Goal: Task Accomplishment & Management: Complete application form

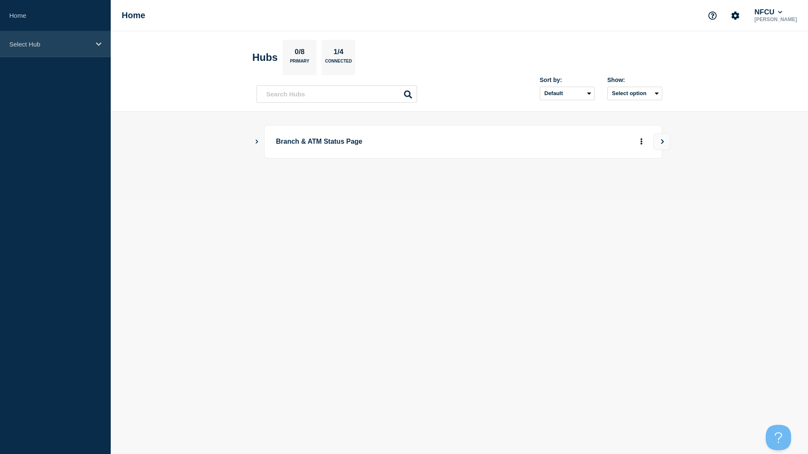
click at [53, 52] on div "Select Hub" at bounding box center [55, 44] width 111 height 26
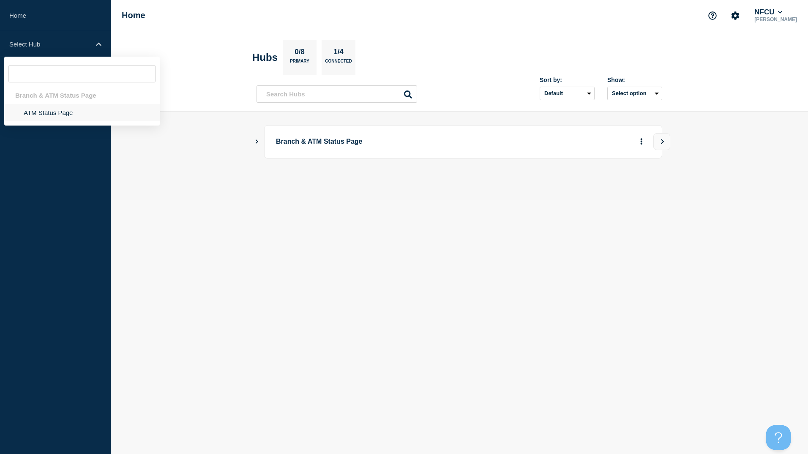
click at [58, 120] on li "ATM Status Page" at bounding box center [82, 112] width 156 height 17
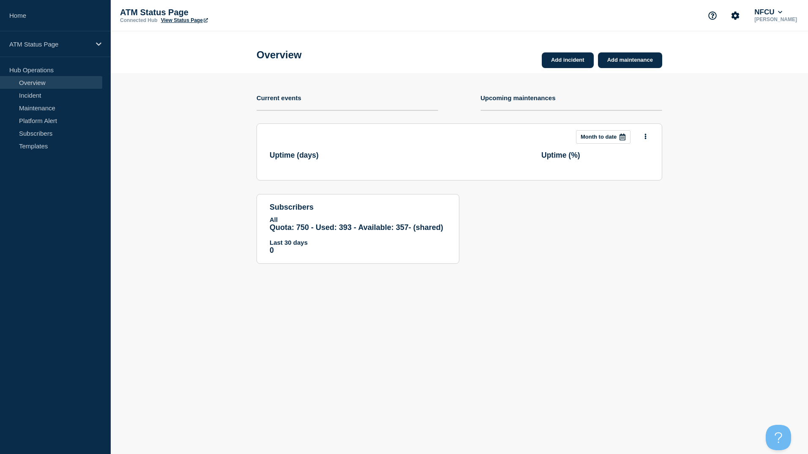
click at [25, 88] on link "Overview" at bounding box center [51, 82] width 102 height 13
click at [25, 92] on link "Incident" at bounding box center [51, 95] width 102 height 13
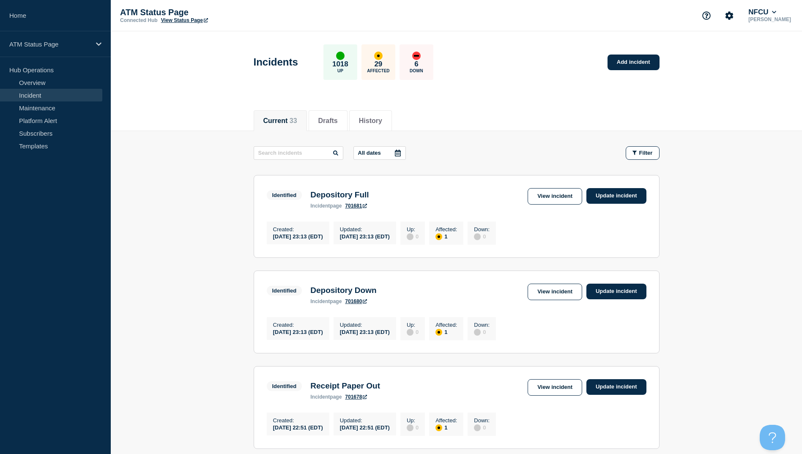
click at [638, 153] on div "Filter" at bounding box center [642, 153] width 20 height 6
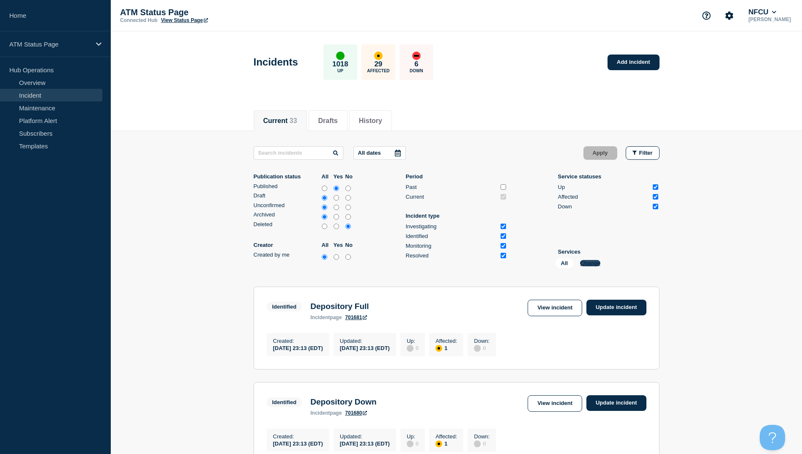
click at [587, 263] on button "Change" at bounding box center [590, 263] width 20 height 6
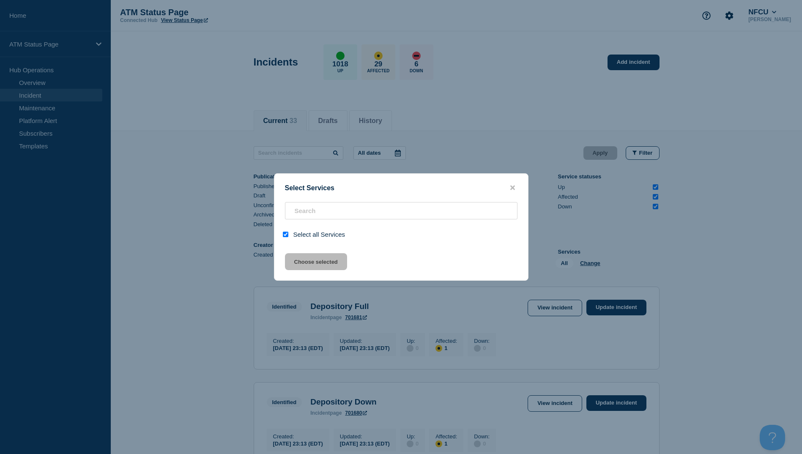
checkbox input "true"
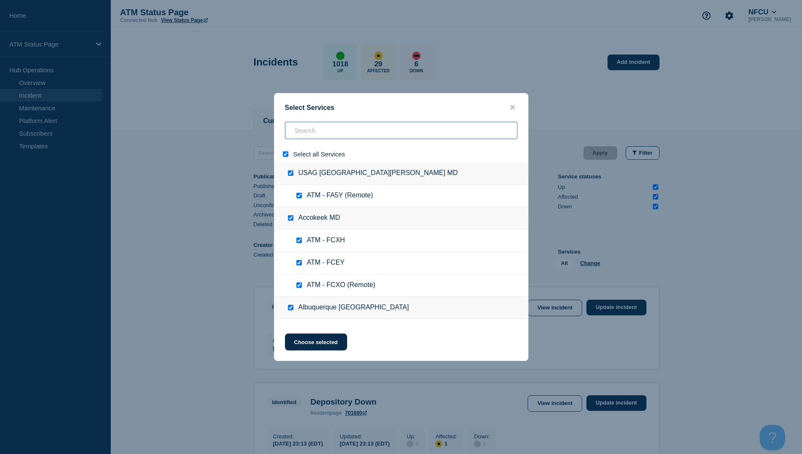
click at [312, 125] on input "search" at bounding box center [401, 130] width 232 height 17
type input "f"
click at [281, 154] on div at bounding box center [287, 154] width 12 height 8
click at [285, 154] on input "select all" at bounding box center [285, 153] width 5 height 5
checkbox input "false"
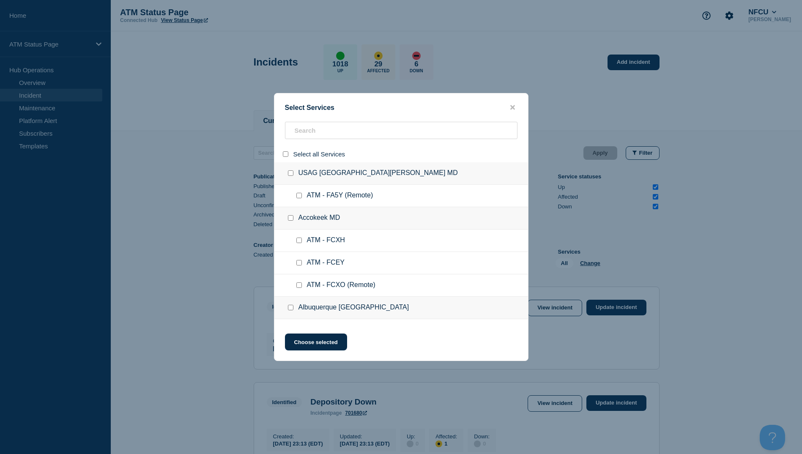
checkbox input "false"
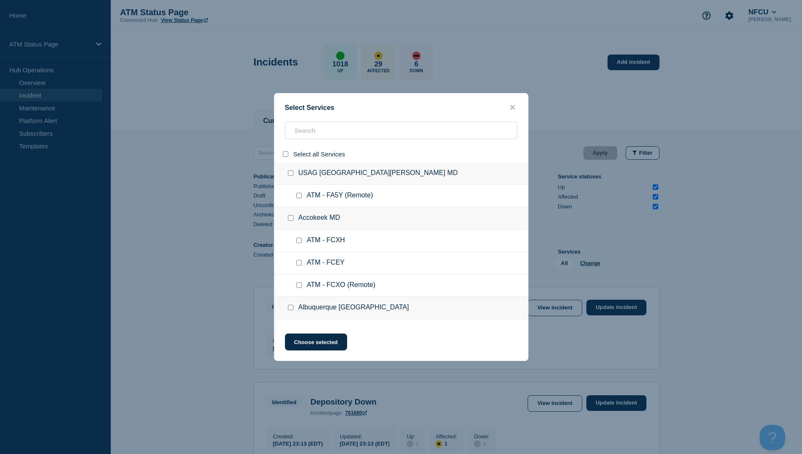
checkbox input "false"
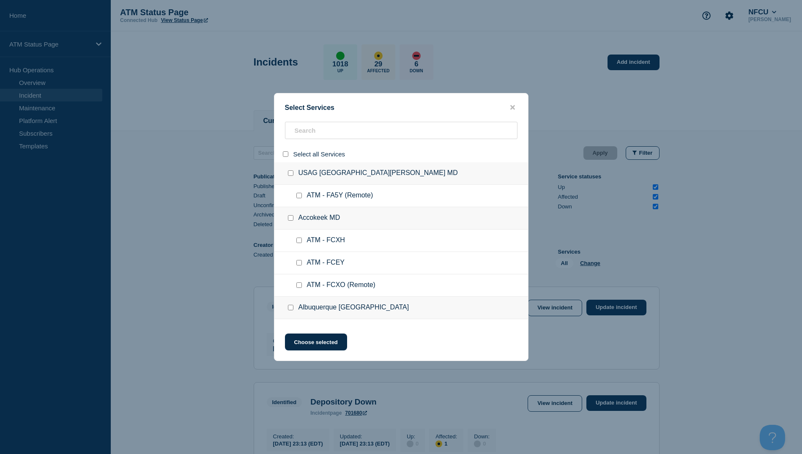
checkbox input "false"
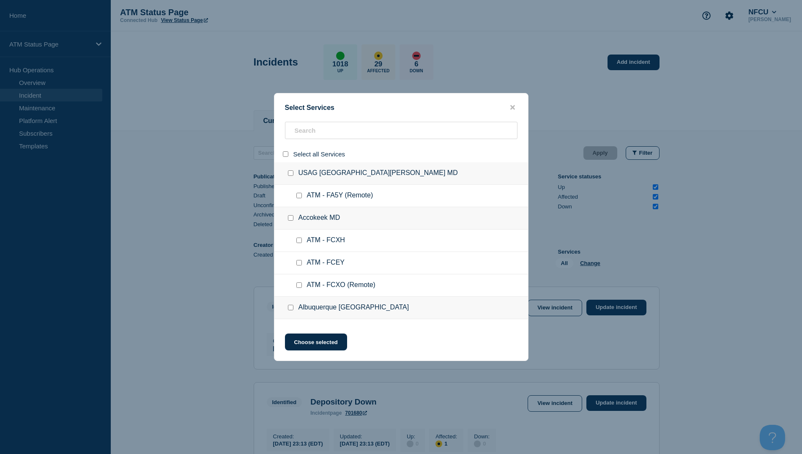
checkbox input "false"
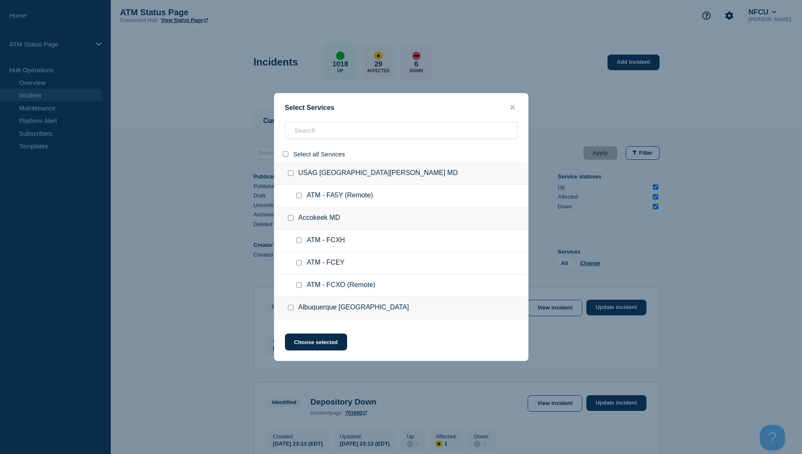
checkbox input "false"
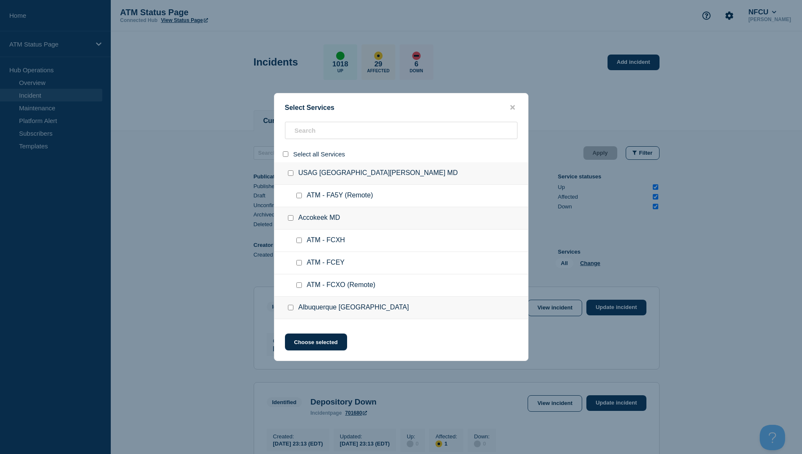
checkbox input "false"
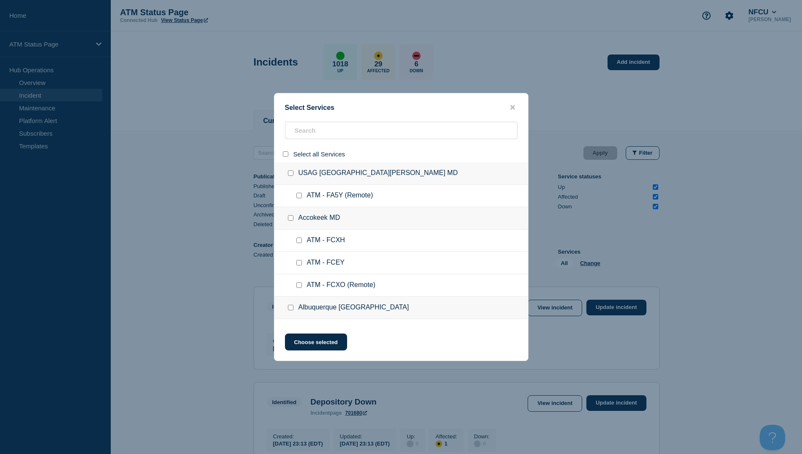
checkbox input "false"
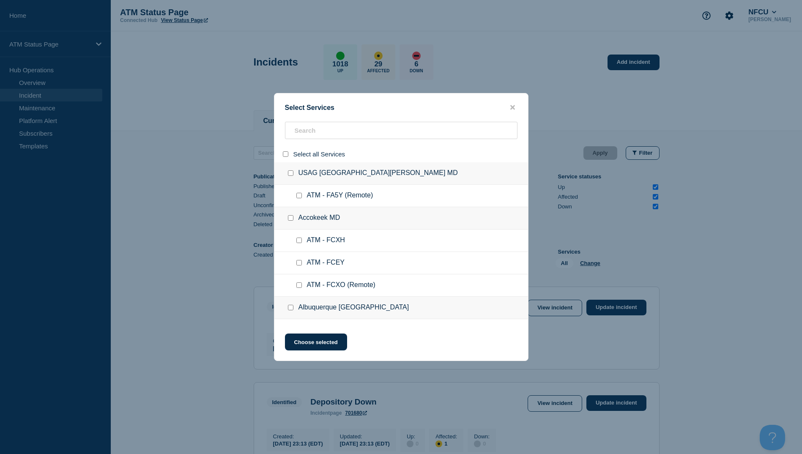
checkbox input "false"
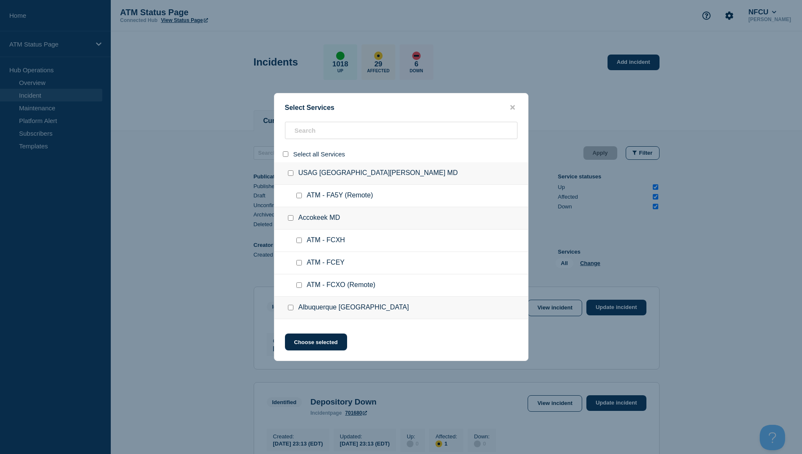
checkbox input "false"
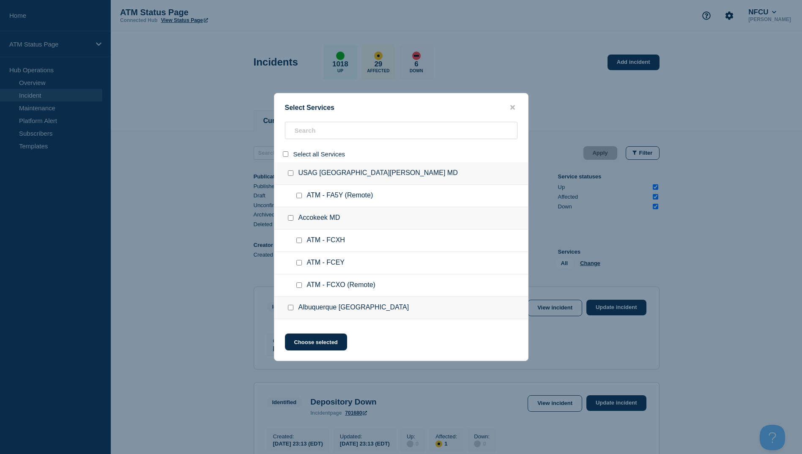
checkbox input "false"
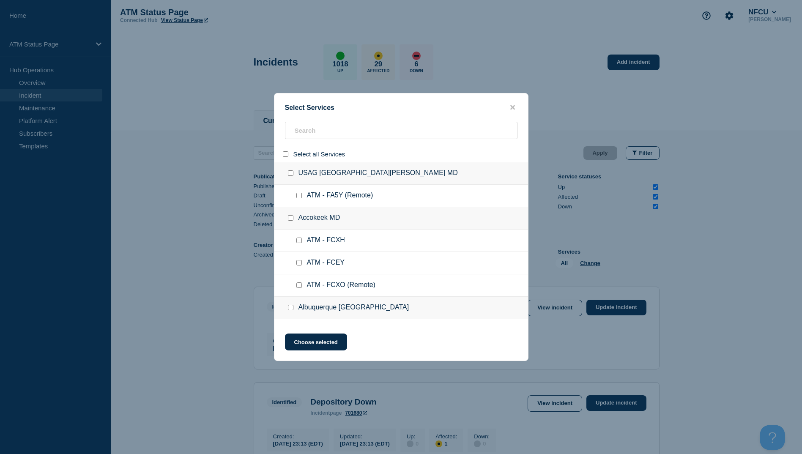
checkbox input "false"
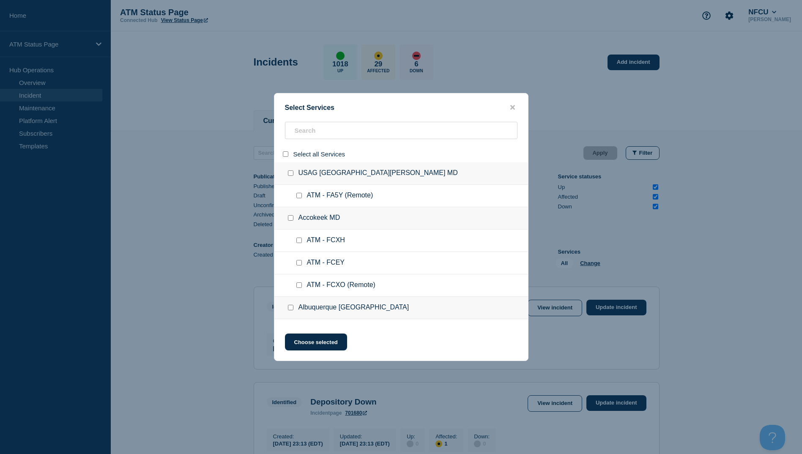
checkbox input "false"
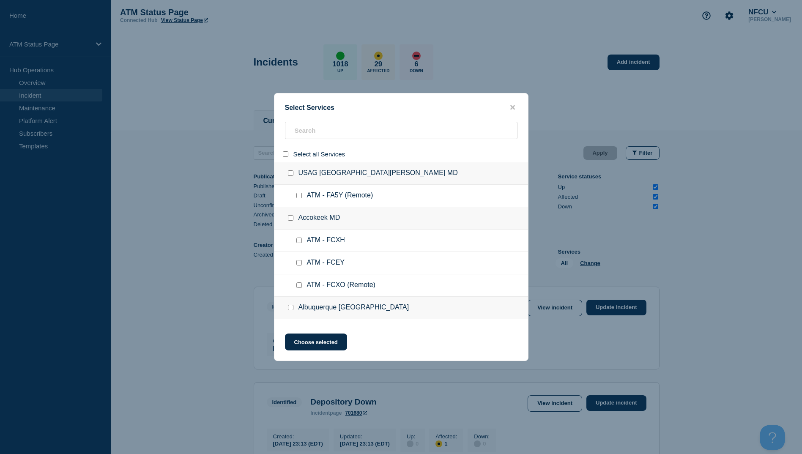
checkbox input "false"
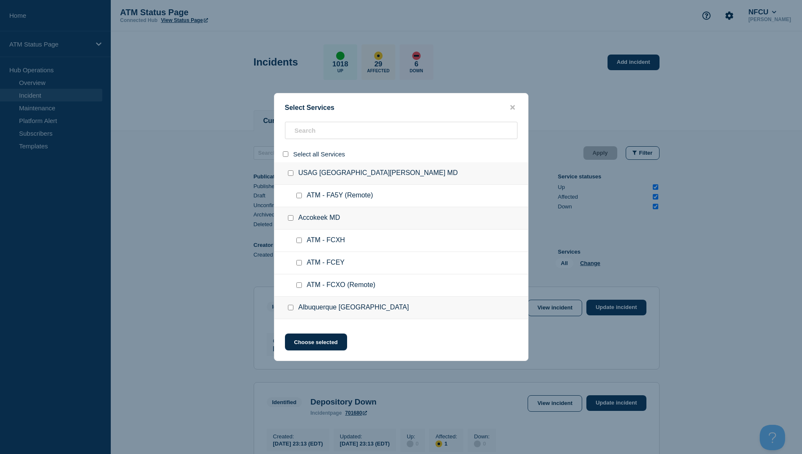
checkbox input "false"
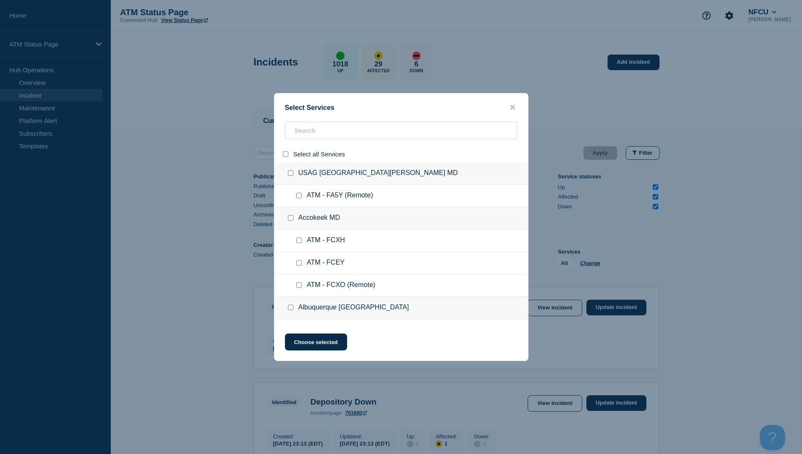
checkbox input "false"
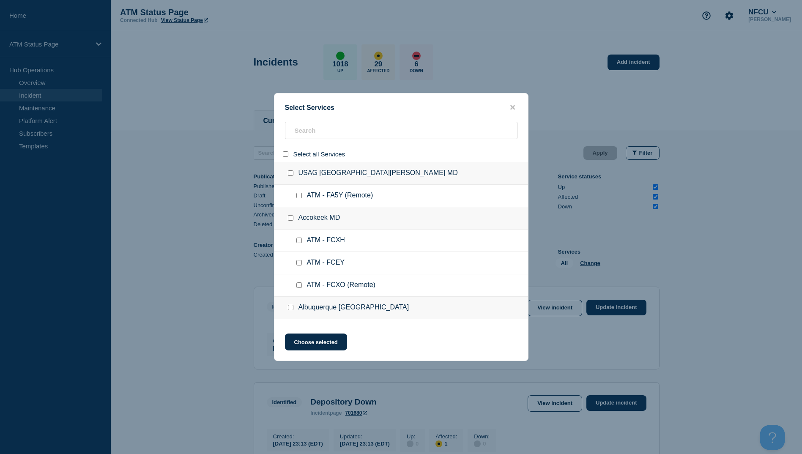
checkbox input "false"
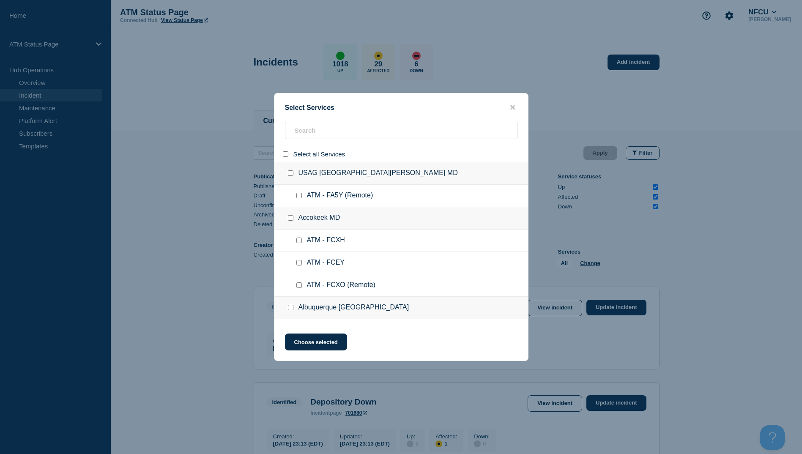
checkbox input "false"
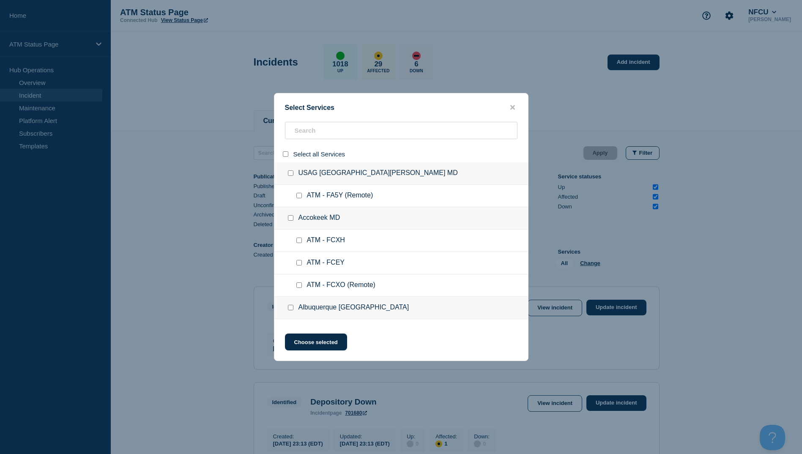
checkbox input "false"
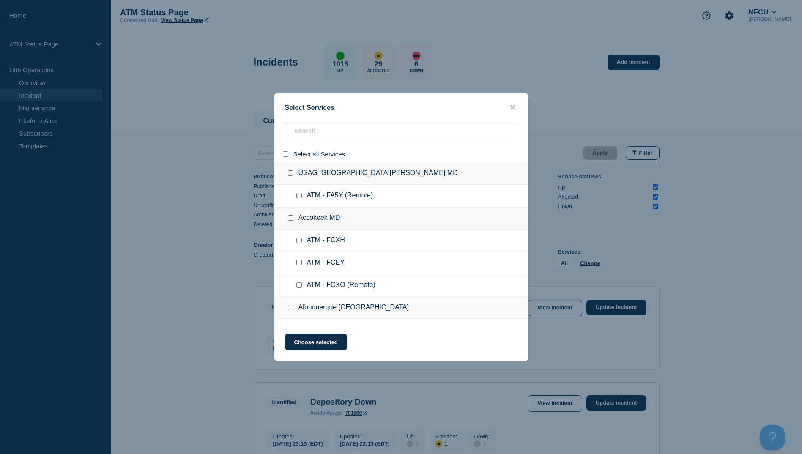
checkbox input "false"
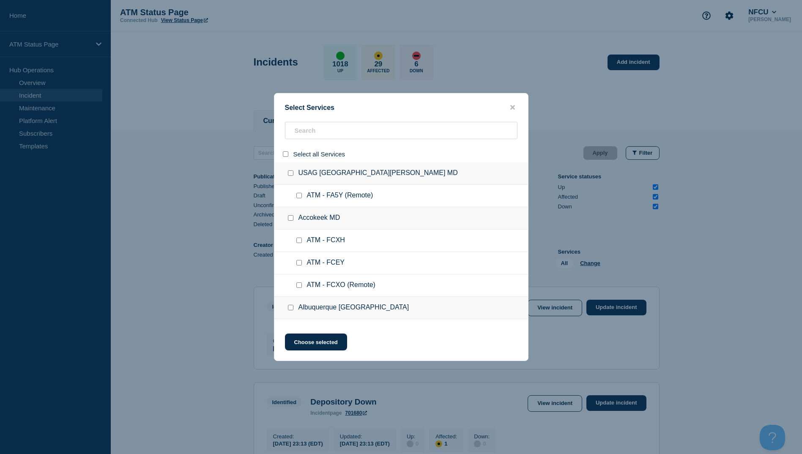
checkbox input "false"
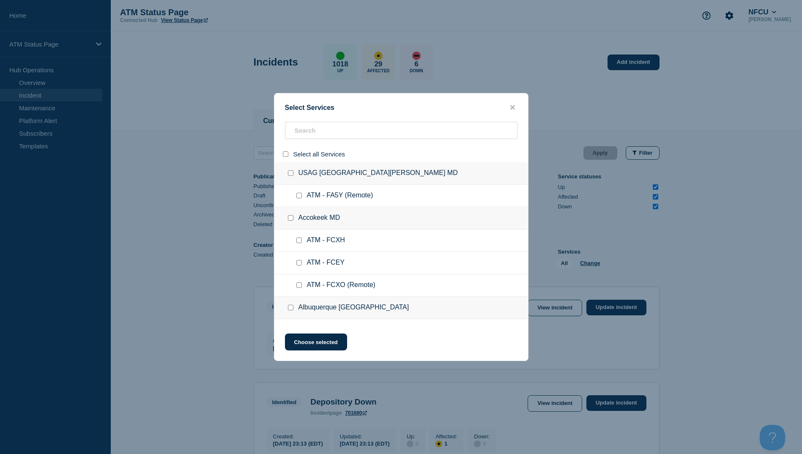
checkbox input "false"
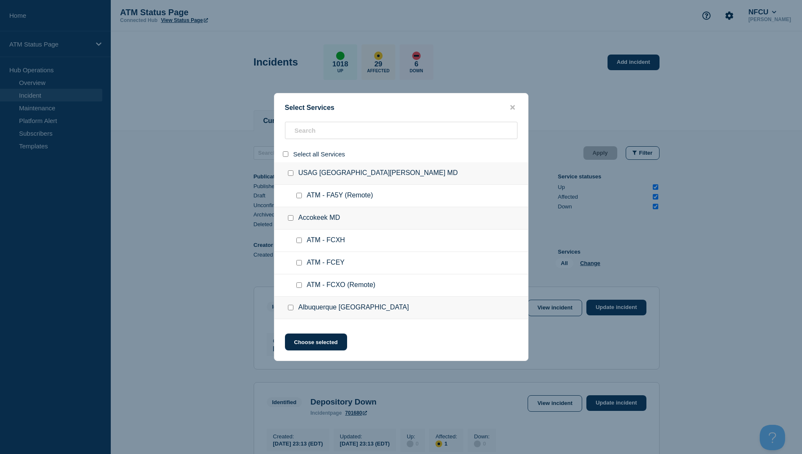
checkbox input "false"
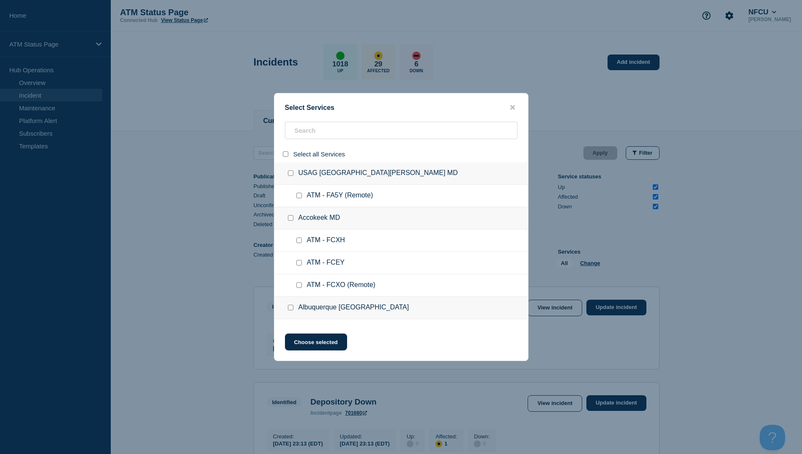
checkbox input "false"
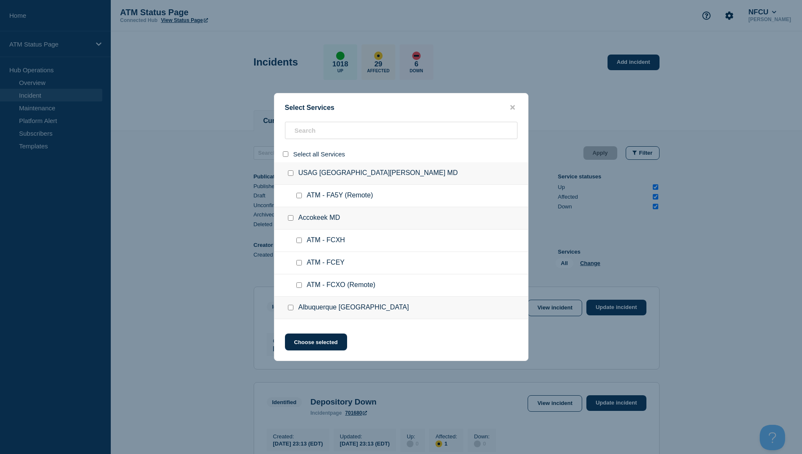
checkbox input "false"
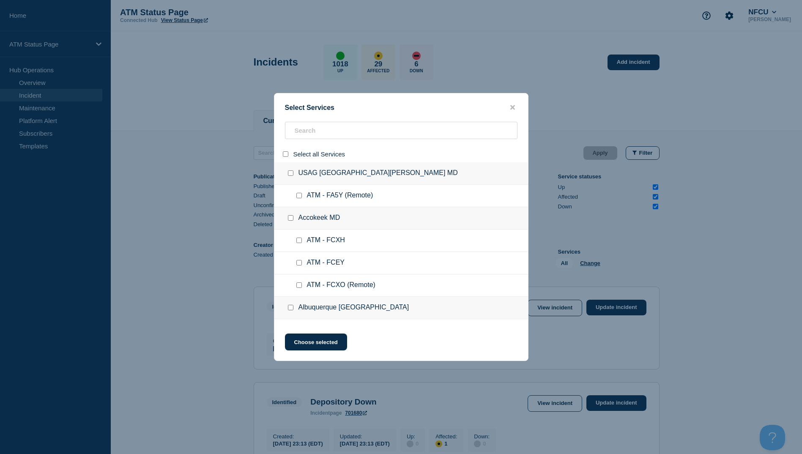
checkbox input "false"
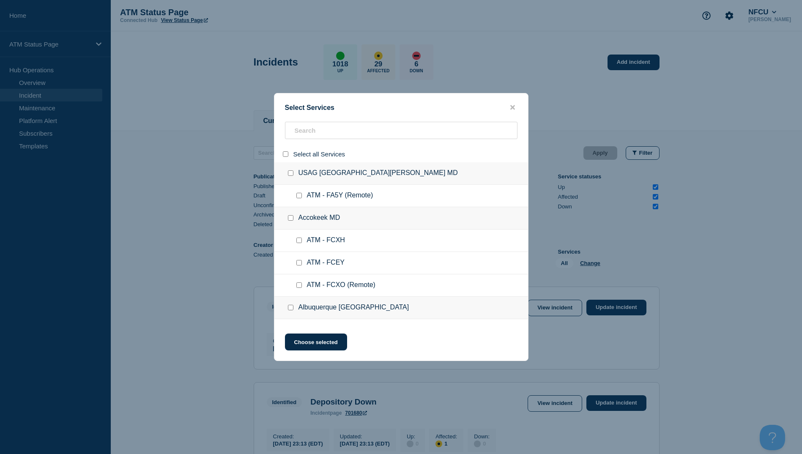
checkbox input "false"
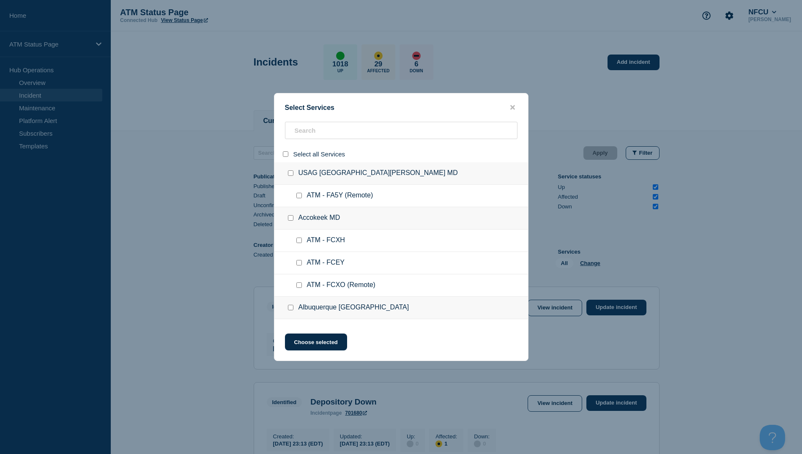
checkbox input "false"
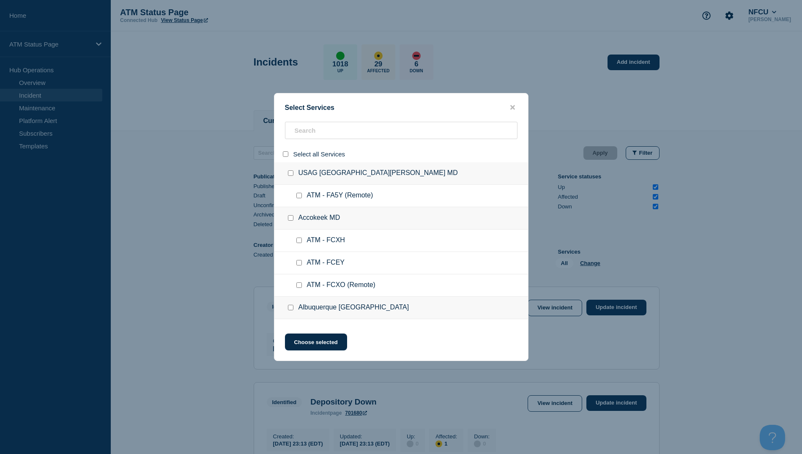
checkbox input "false"
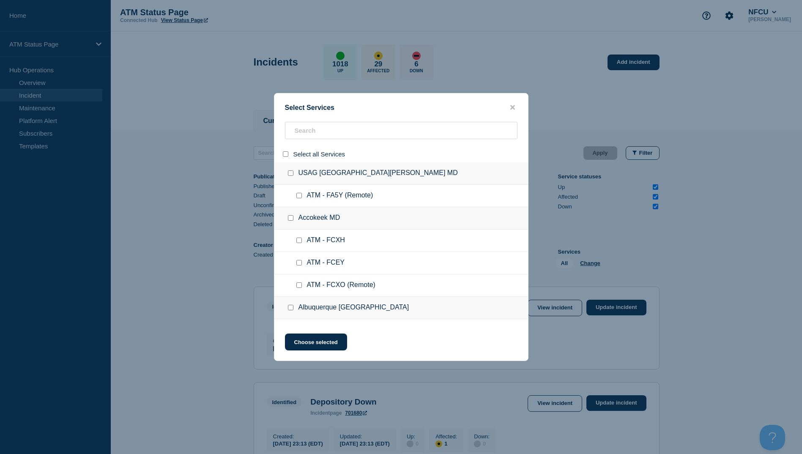
checkbox input "false"
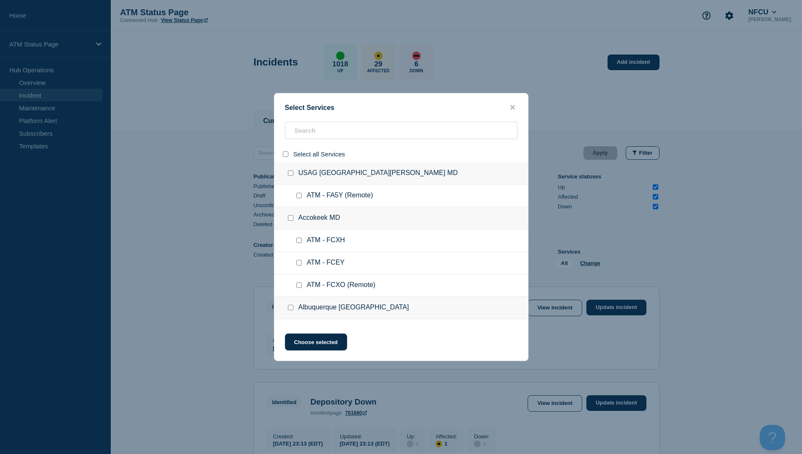
checkbox input "false"
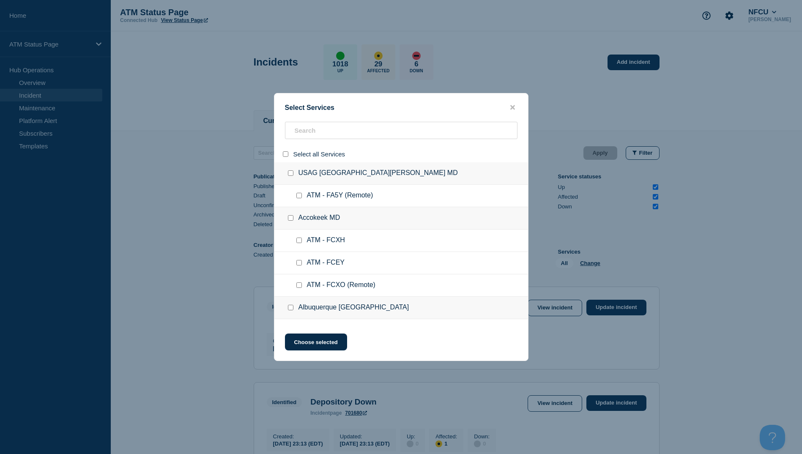
checkbox input "false"
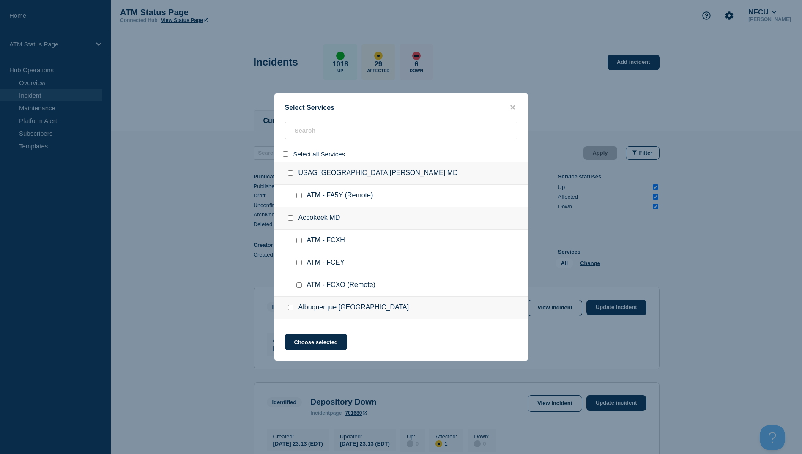
checkbox input "false"
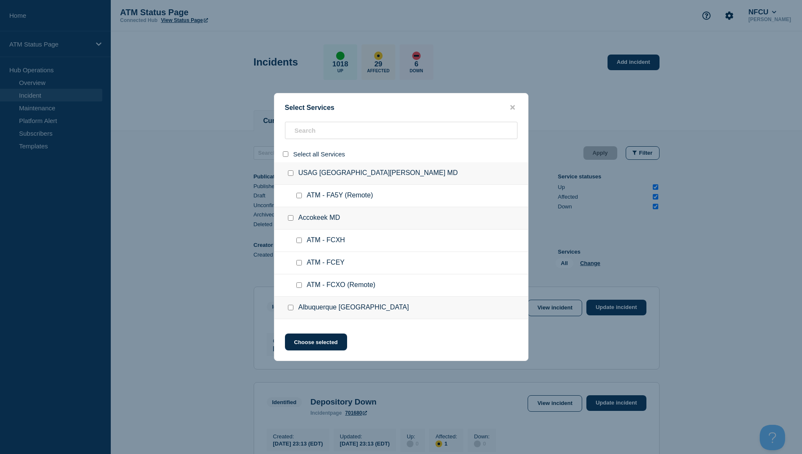
checkbox input "false"
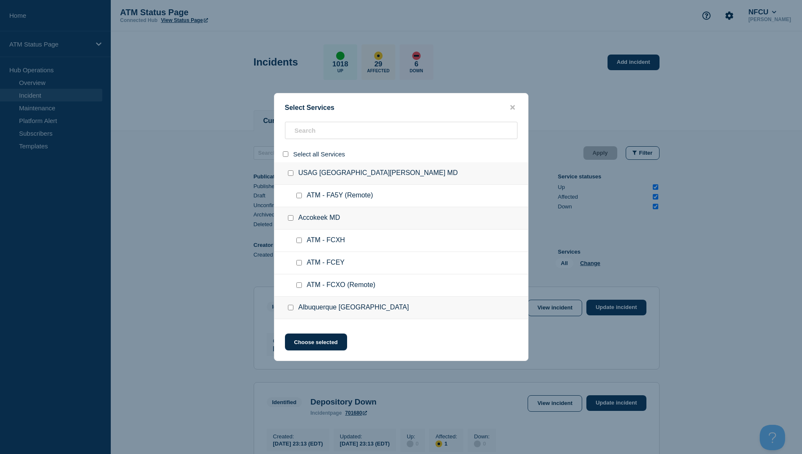
checkbox input "false"
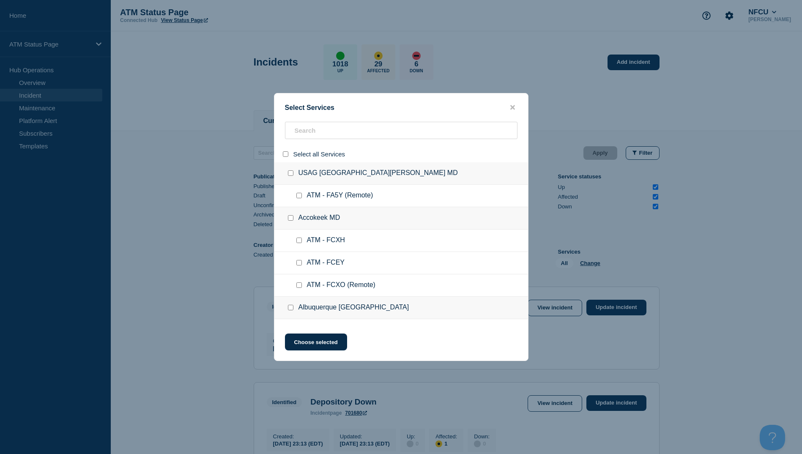
checkbox input "false"
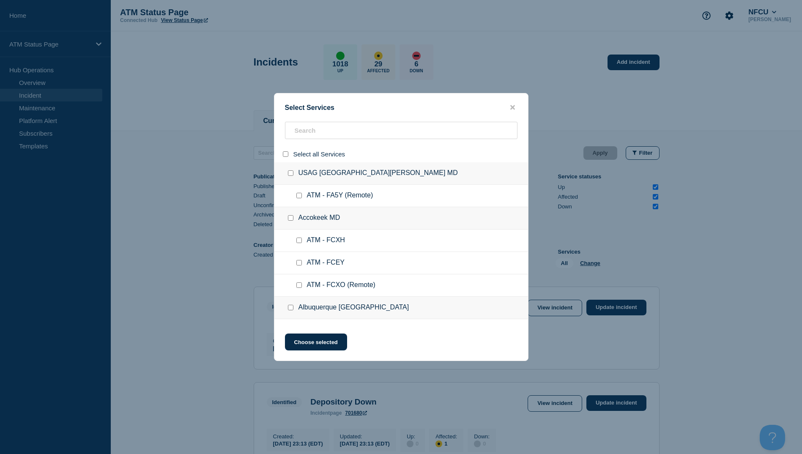
checkbox input "false"
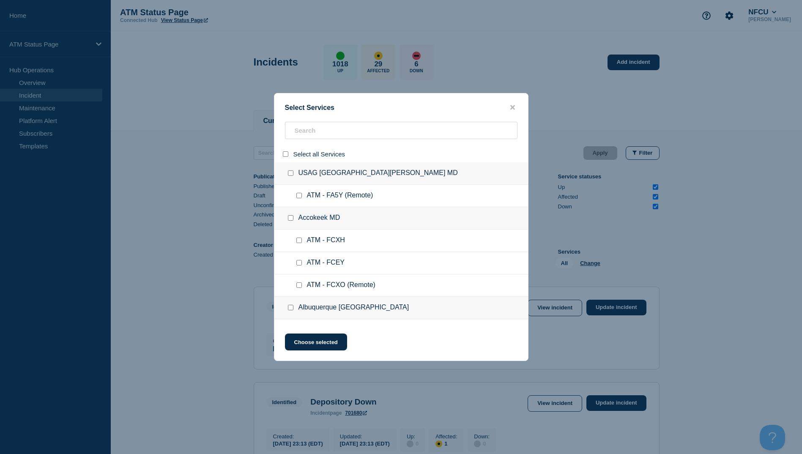
checkbox input "false"
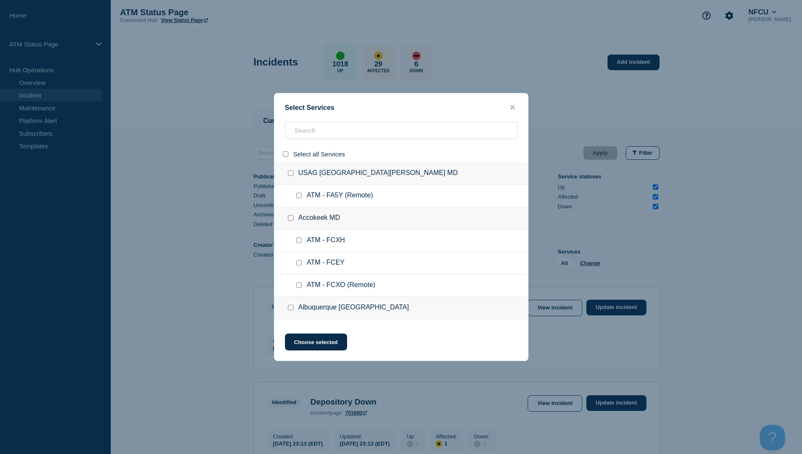
checkbox input "false"
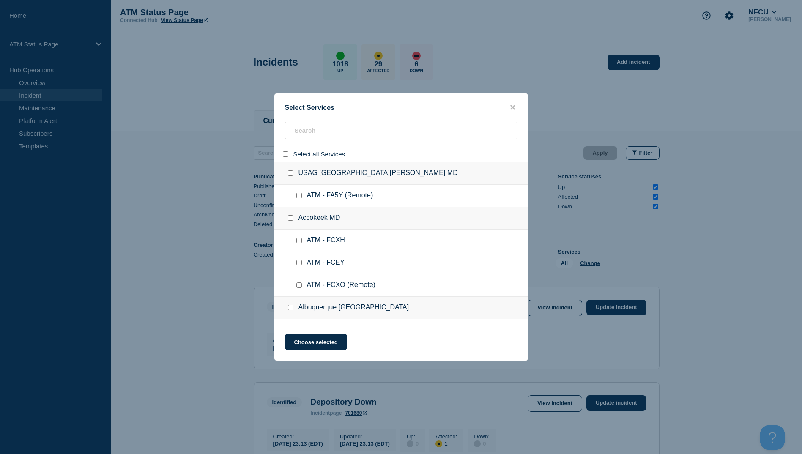
checkbox input "false"
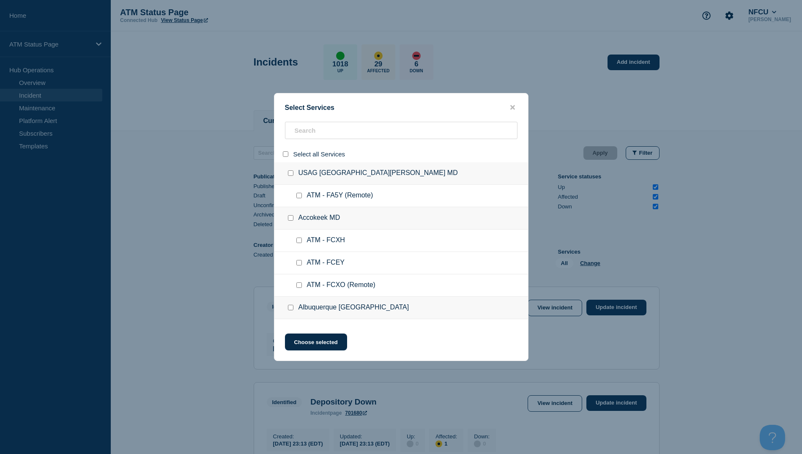
checkbox input "false"
click at [297, 125] on input "search" at bounding box center [401, 130] width 232 height 17
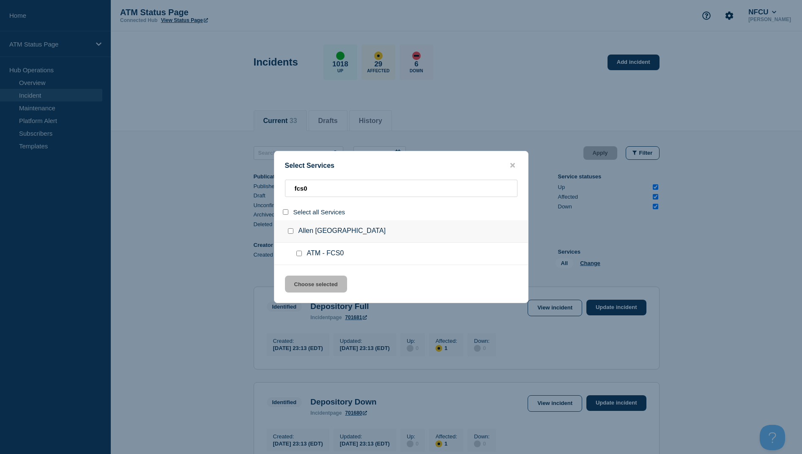
click at [303, 252] on div at bounding box center [301, 253] width 12 height 8
click at [301, 254] on input "service: ATM - FCS0" at bounding box center [298, 253] width 5 height 5
click at [310, 286] on button "Choose selected" at bounding box center [316, 284] width 62 height 17
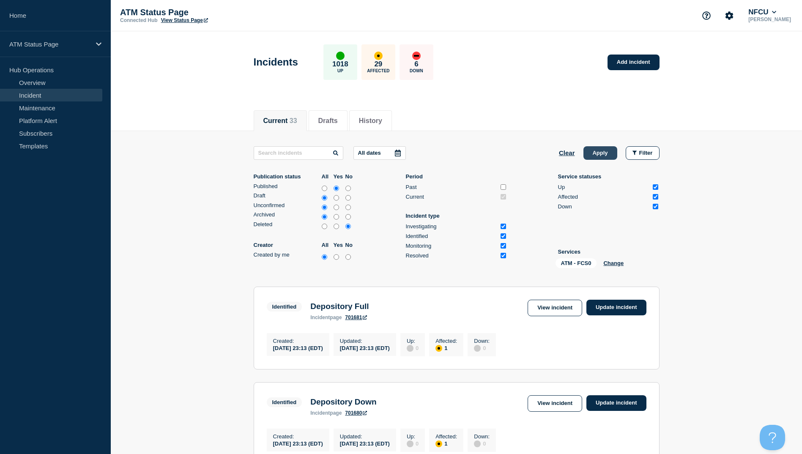
click at [606, 152] on button "Apply" at bounding box center [600, 153] width 34 height 14
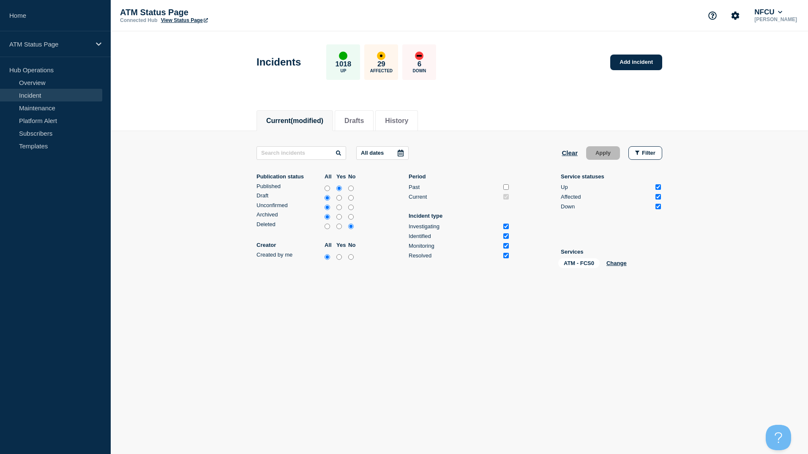
click at [643, 54] on div "Incidents 1018 Up 29 Affected 6 Down Add incident" at bounding box center [459, 59] width 425 height 52
click at [642, 63] on link "Add incident" at bounding box center [636, 63] width 52 height 16
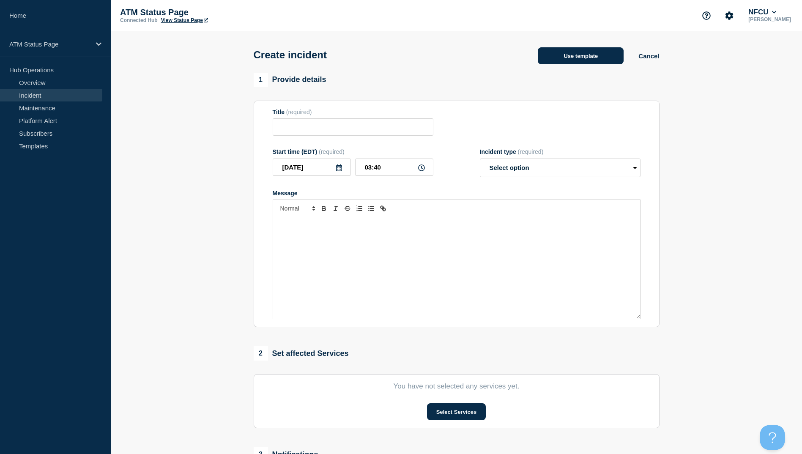
click at [549, 59] on button "Use template" at bounding box center [581, 55] width 86 height 17
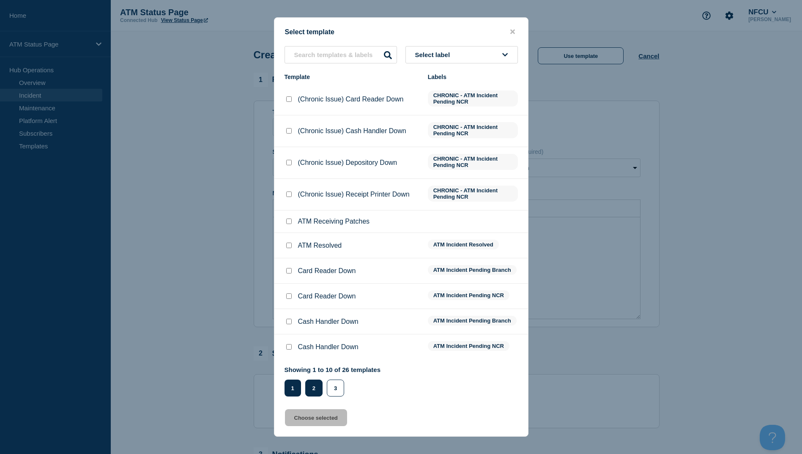
click at [316, 384] on button "2" at bounding box center [313, 388] width 17 height 17
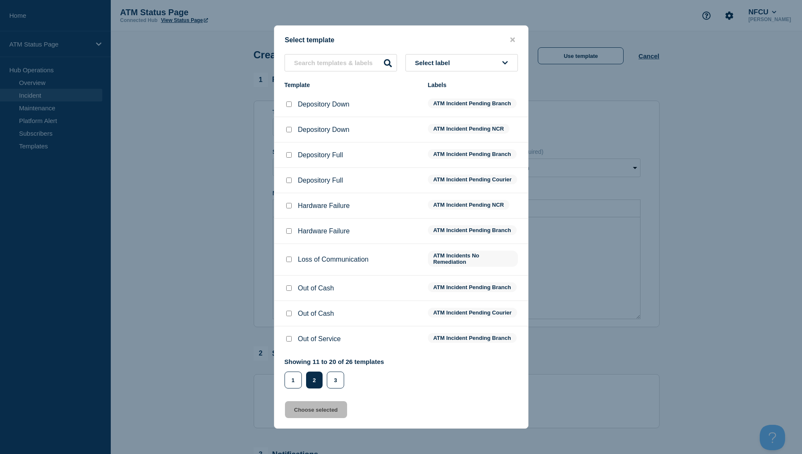
click at [287, 103] on div at bounding box center [288, 104] width 8 height 8
click at [288, 101] on input "Depository Down checkbox" at bounding box center [288, 103] width 5 height 5
click at [323, 414] on button "Choose selected" at bounding box center [316, 409] width 62 height 17
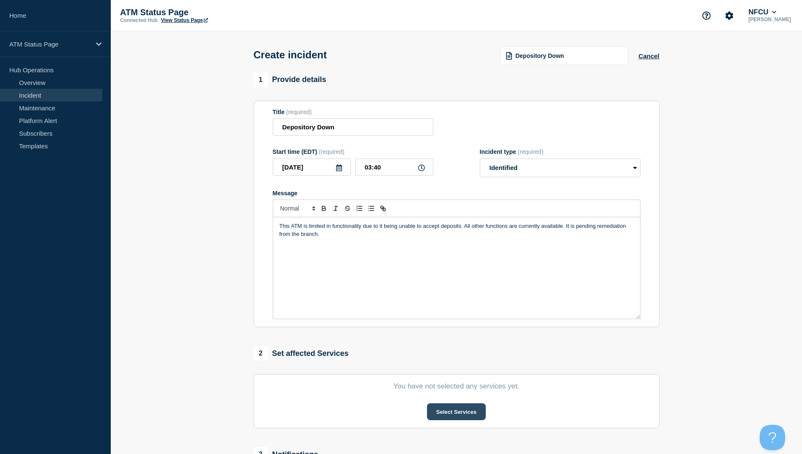
click at [455, 418] on button "Select Services" at bounding box center [456, 411] width 59 height 17
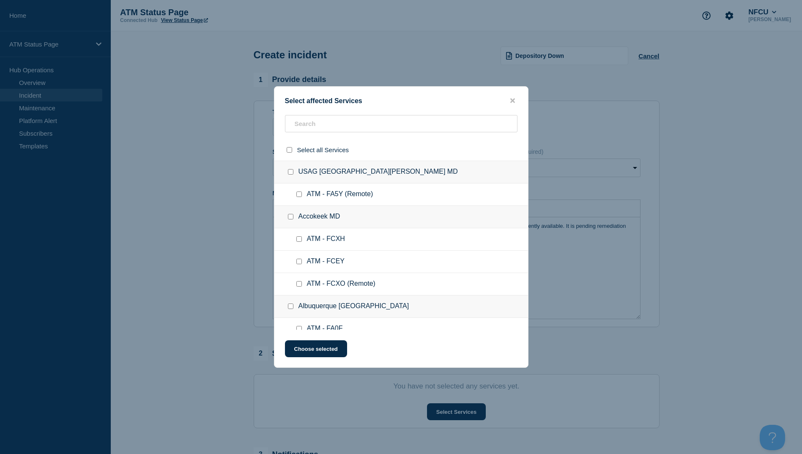
click at [323, 139] on div at bounding box center [401, 150] width 254 height 22
click at [323, 127] on input "text" at bounding box center [401, 123] width 232 height 17
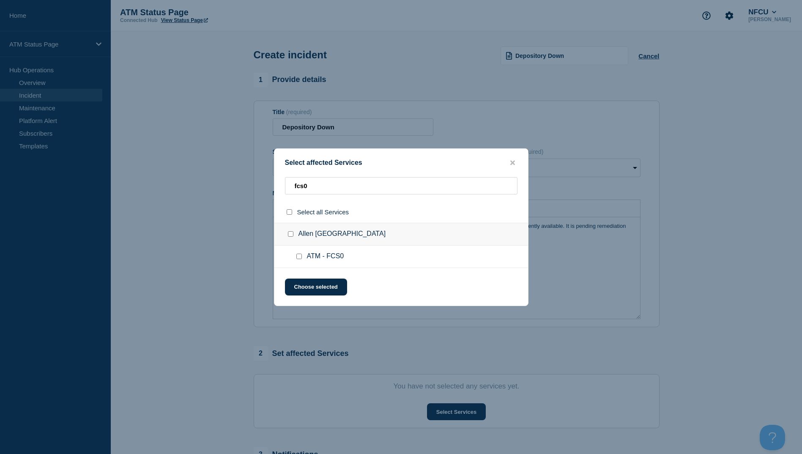
click at [300, 250] on ul "ATM - FCS0" at bounding box center [401, 257] width 254 height 22
click at [300, 253] on div at bounding box center [301, 256] width 12 height 8
click at [299, 254] on input "ATM - FCS0 checkbox" at bounding box center [298, 256] width 5 height 5
click at [311, 287] on button "Choose selected" at bounding box center [316, 287] width 62 height 17
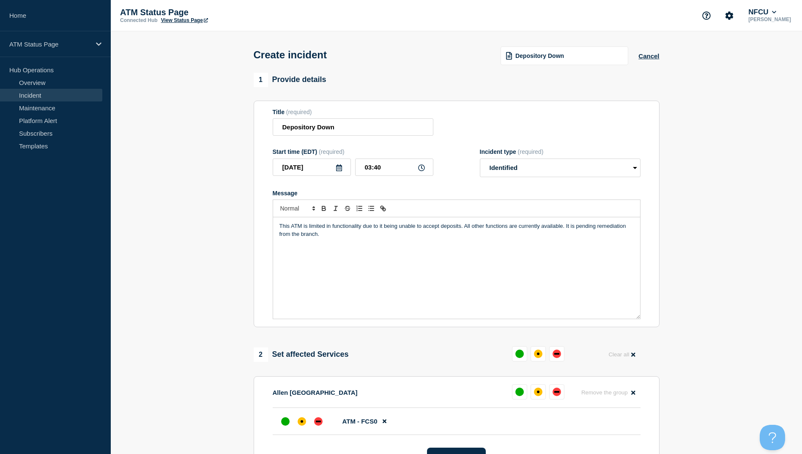
scroll to position [169, 0]
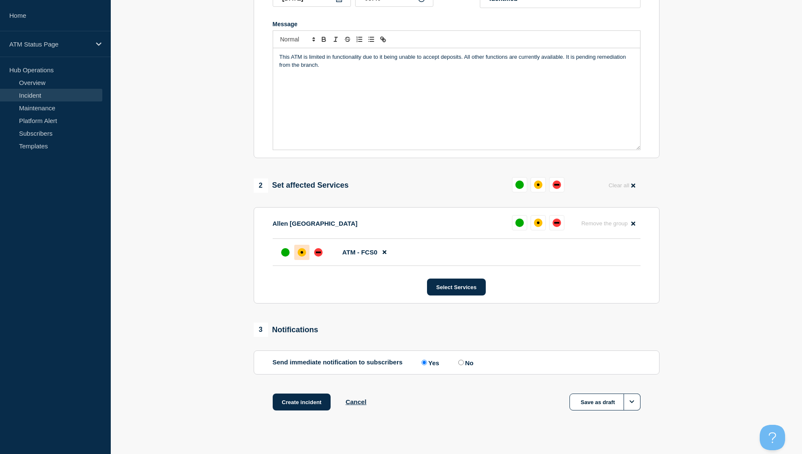
click at [306, 259] on div at bounding box center [301, 252] width 15 height 15
click at [319, 410] on button "Create incident" at bounding box center [302, 402] width 58 height 17
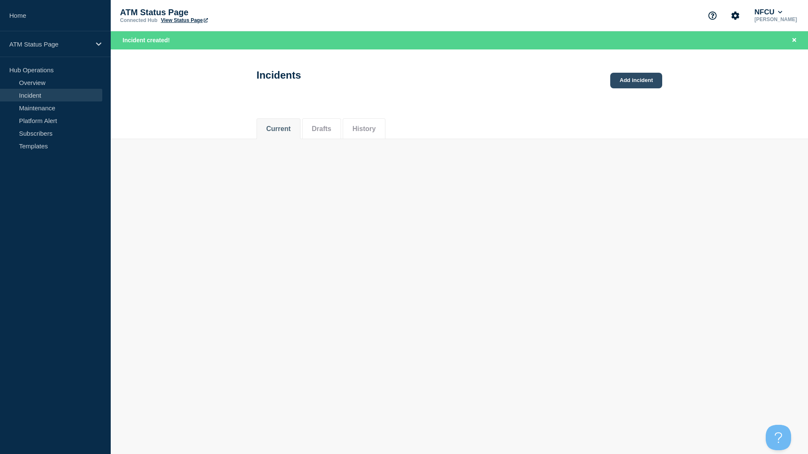
drag, startPoint x: 622, startPoint y: 71, endPoint x: 622, endPoint y: 83, distance: 12.7
click at [622, 73] on div "Incidents Add incident" at bounding box center [459, 73] width 425 height 42
click at [622, 83] on link "Add incident" at bounding box center [636, 81] width 52 height 16
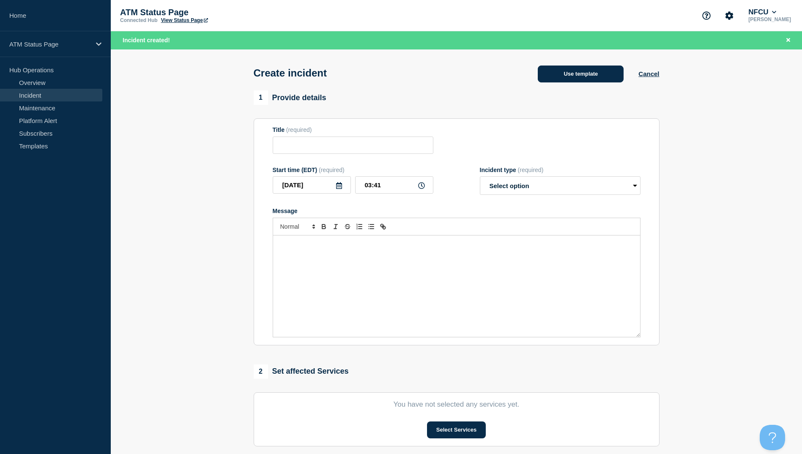
click at [596, 78] on button "Use template" at bounding box center [581, 74] width 86 height 17
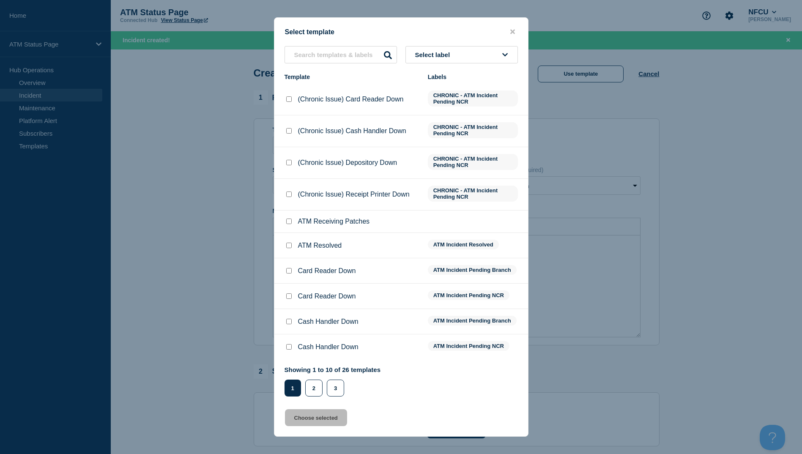
click at [309, 378] on div "Showing 1 to 10 of 26 templates Page 1 Page 2 Page 3 1 2 3" at bounding box center [332, 381] width 96 height 30
click at [313, 380] on div "Showing 1 to 10 of 26 templates Page 1 Page 2 Page 3 1 2 3" at bounding box center [332, 381] width 96 height 30
click at [314, 388] on button "2" at bounding box center [313, 388] width 17 height 17
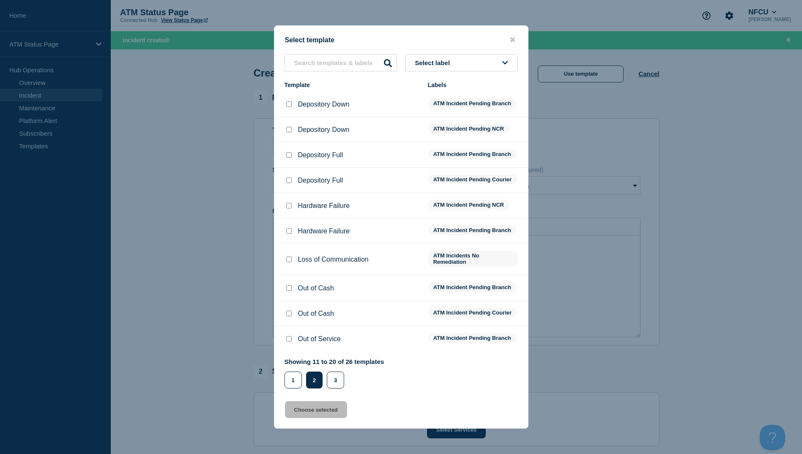
click at [290, 117] on li "Depository Down ATM Incident Pending Branch" at bounding box center [401, 129] width 254 height 25
click at [287, 101] on input "Depository Down checkbox" at bounding box center [288, 103] width 5 height 5
click at [314, 407] on div "Select template Select label Template Labels Depository Down ATM Incident Pendi…" at bounding box center [401, 226] width 254 height 403
click at [314, 413] on button "Choose selected" at bounding box center [316, 409] width 62 height 17
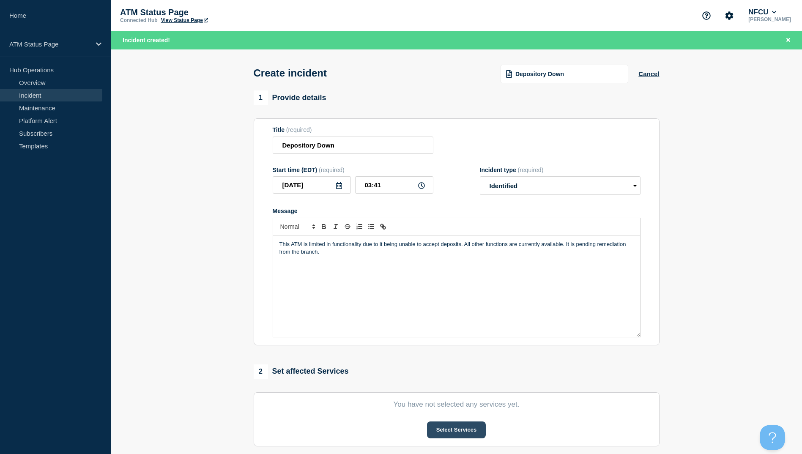
click at [462, 432] on button "Select Services" at bounding box center [456, 429] width 59 height 17
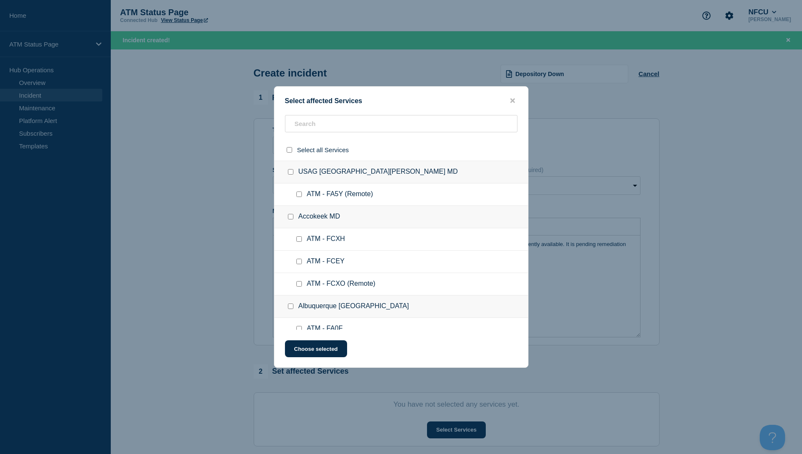
drag, startPoint x: 293, startPoint y: 107, endPoint x: 304, endPoint y: 130, distance: 25.4
click at [294, 107] on div "Select affected Services Select all Services [GEOGRAPHIC_DATA] [GEOGRAPHIC_DATA…" at bounding box center [401, 227] width 254 height 282
click at [305, 139] on div at bounding box center [401, 150] width 254 height 22
click at [306, 132] on input "text" at bounding box center [401, 123] width 232 height 17
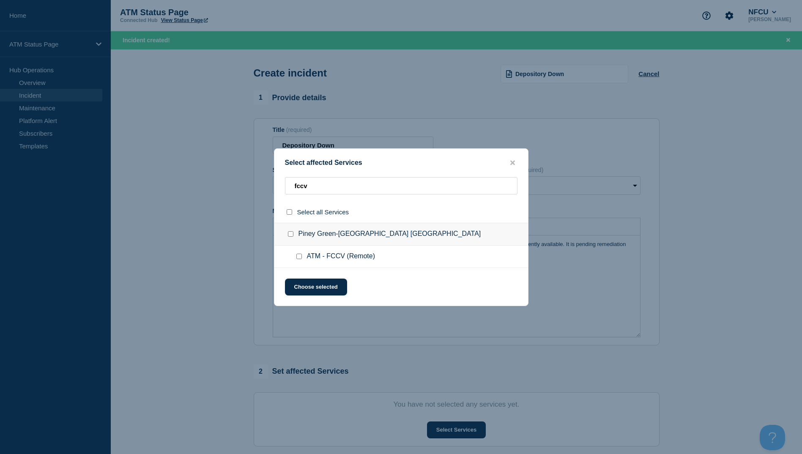
click at [302, 258] on div at bounding box center [301, 256] width 12 height 8
click at [301, 254] on div at bounding box center [301, 256] width 12 height 8
click at [301, 254] on input "ATM - FCCV (Remote) checkbox" at bounding box center [298, 256] width 5 height 5
click at [304, 285] on button "Choose selected" at bounding box center [316, 287] width 62 height 17
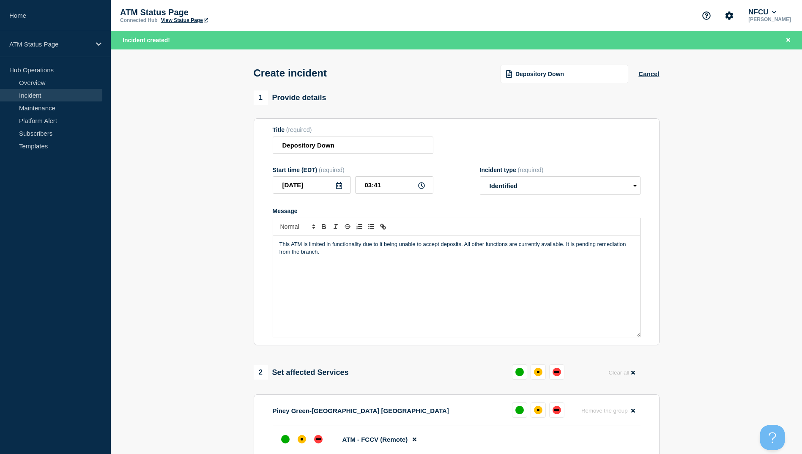
click at [527, 77] on span "Depository Down" at bounding box center [539, 74] width 49 height 7
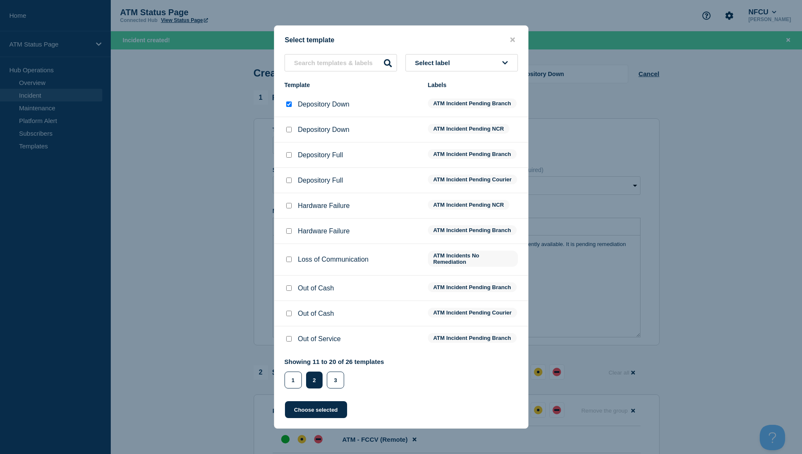
click at [289, 127] on div at bounding box center [288, 130] width 8 height 8
click at [289, 127] on input "Depository Down checkbox" at bounding box center [288, 129] width 5 height 5
click at [321, 410] on button "Choose selected" at bounding box center [316, 409] width 62 height 17
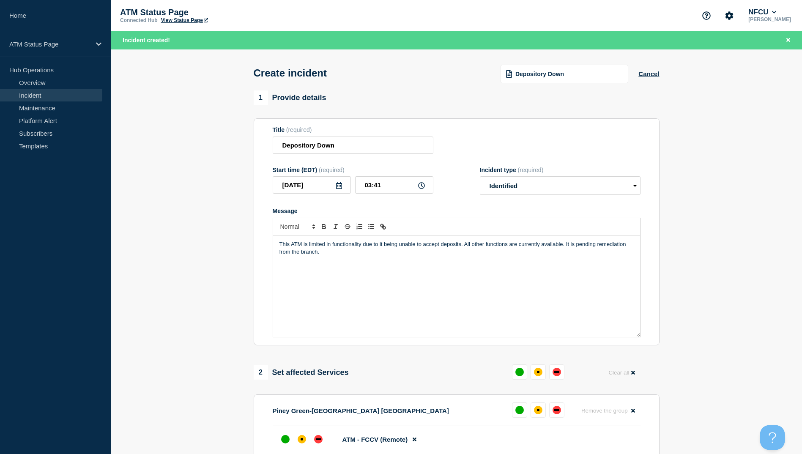
drag, startPoint x: 321, startPoint y: 411, endPoint x: 323, endPoint y: 417, distance: 5.9
click at [297, 444] on div at bounding box center [301, 439] width 15 height 15
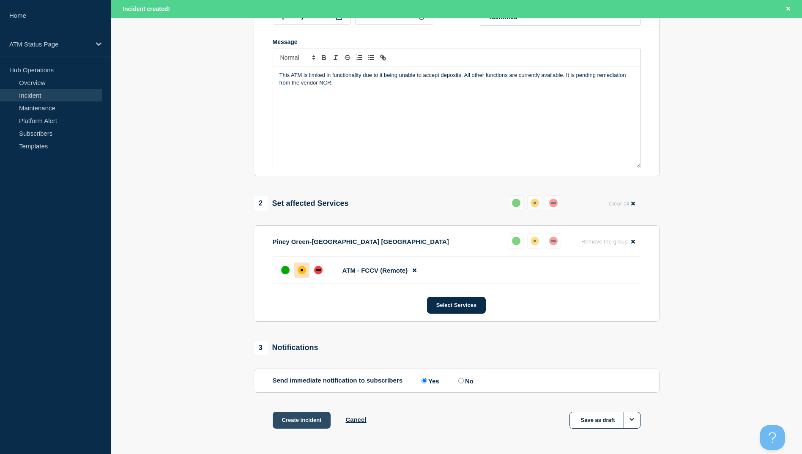
click at [301, 417] on button "Create incident" at bounding box center [302, 420] width 58 height 17
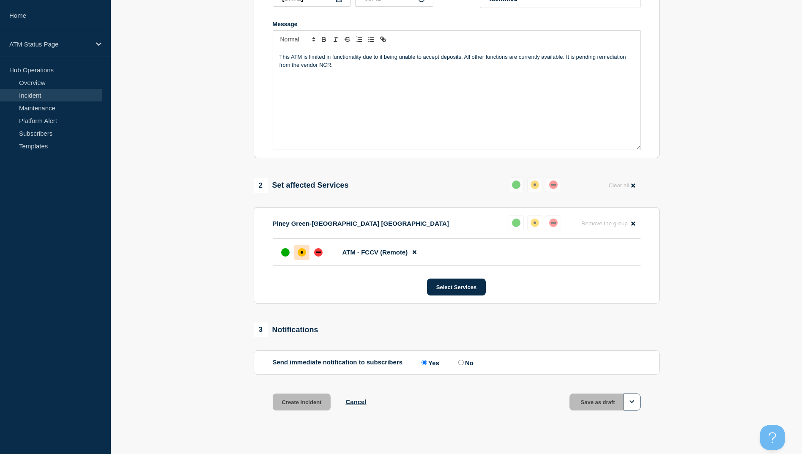
scroll to position [151, 0]
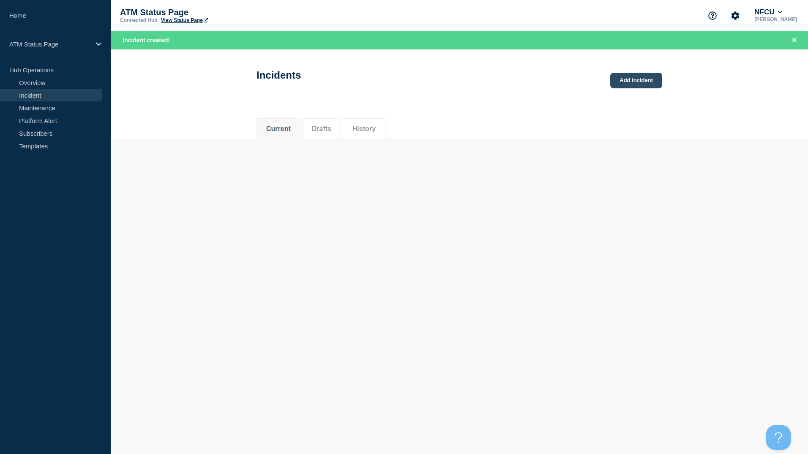
click at [640, 74] on link "Add incident" at bounding box center [636, 81] width 52 height 16
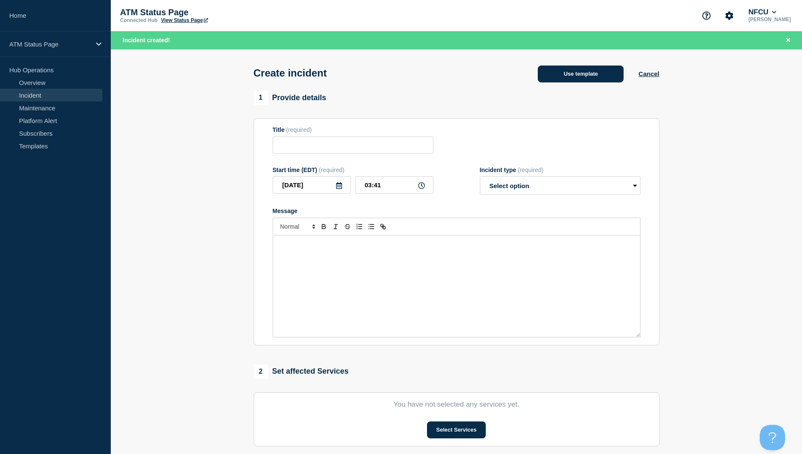
click at [588, 68] on button "Use template" at bounding box center [581, 74] width 86 height 17
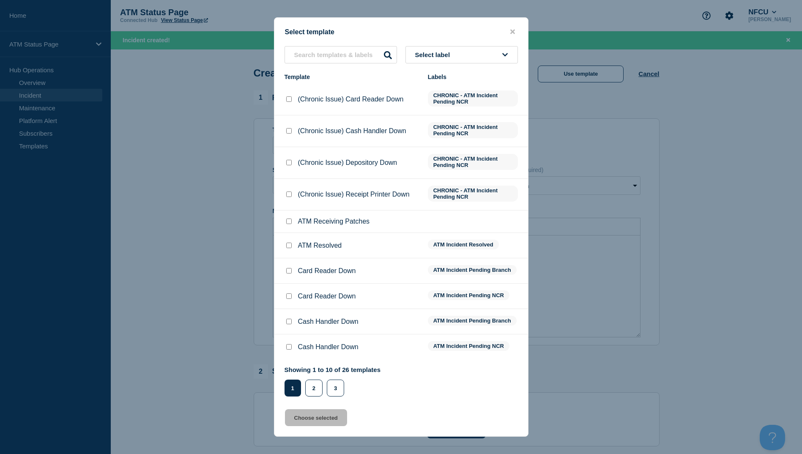
click at [433, 61] on button "Select label" at bounding box center [461, 54] width 112 height 17
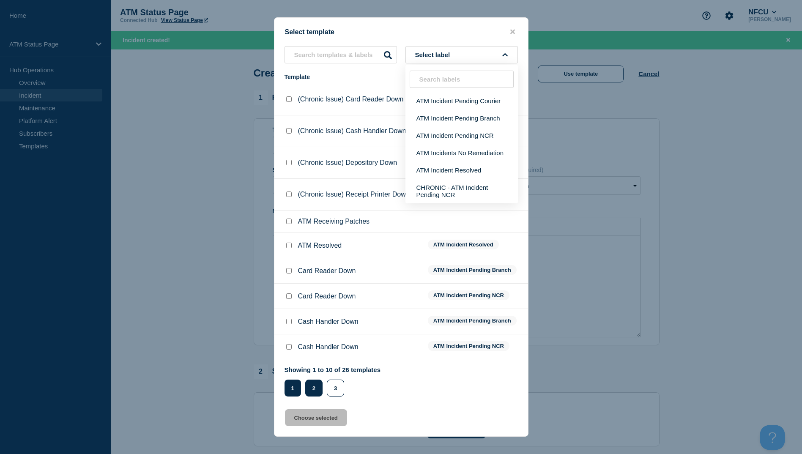
click at [312, 390] on button "2" at bounding box center [313, 388] width 17 height 17
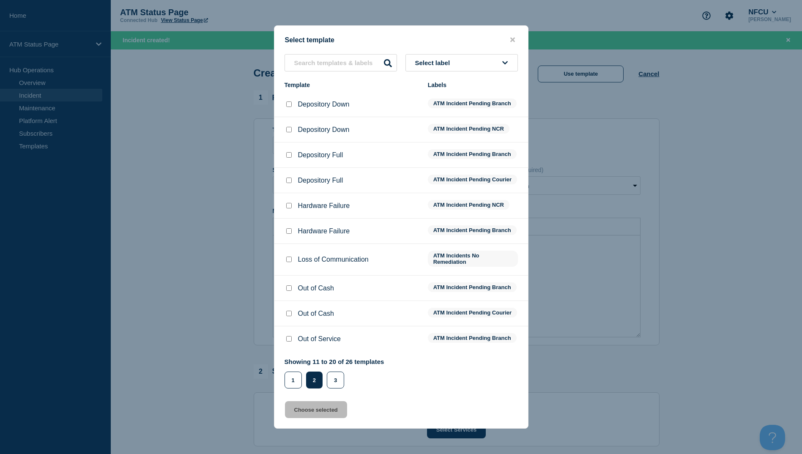
click at [291, 127] on input "Depository Down checkbox" at bounding box center [288, 129] width 5 height 5
click at [336, 418] on button "Choose selected" at bounding box center [316, 409] width 62 height 17
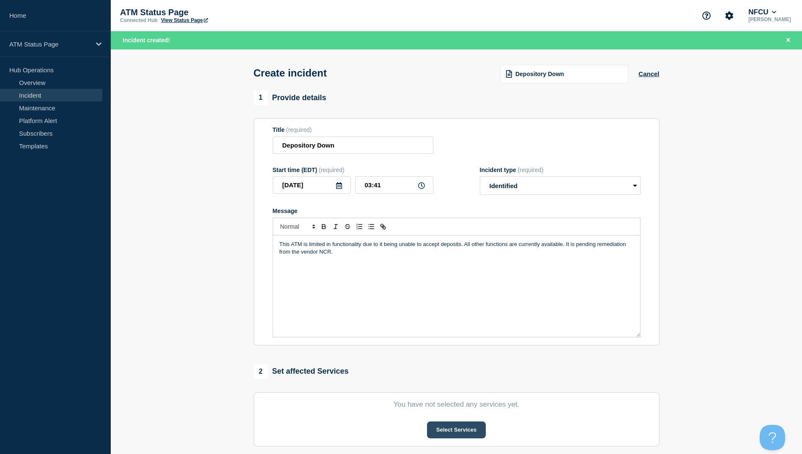
click at [482, 438] on button "Select Services" at bounding box center [456, 429] width 59 height 17
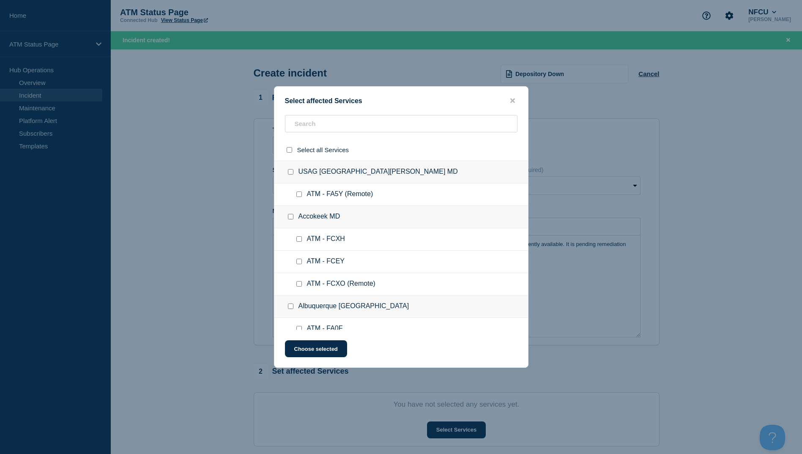
click at [333, 115] on div "Select affected Services Select all Services [GEOGRAPHIC_DATA] [GEOGRAPHIC_DATA…" at bounding box center [401, 227] width 254 height 282
click at [333, 124] on input "text" at bounding box center [401, 123] width 232 height 17
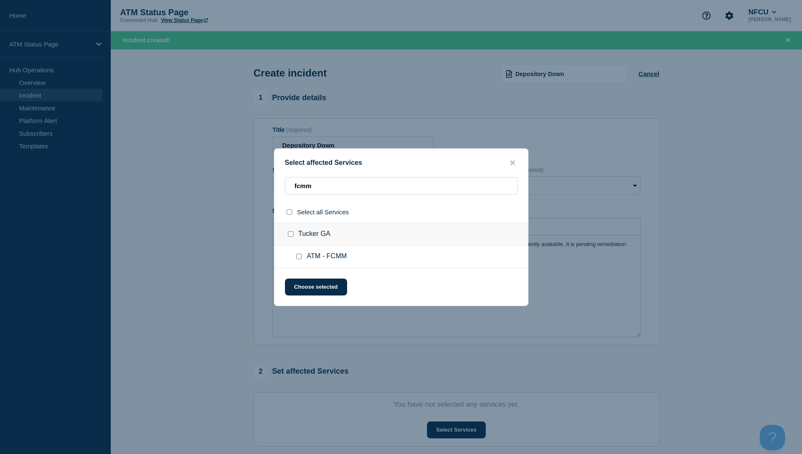
click at [300, 259] on input "ATM - FCMM checkbox" at bounding box center [298, 256] width 5 height 5
click at [302, 277] on div "Select affected Services fcmm Select all Services Tucker GA ATM - FCMM Choose s…" at bounding box center [401, 227] width 254 height 158
click at [300, 292] on button "Choose selected" at bounding box center [316, 287] width 62 height 17
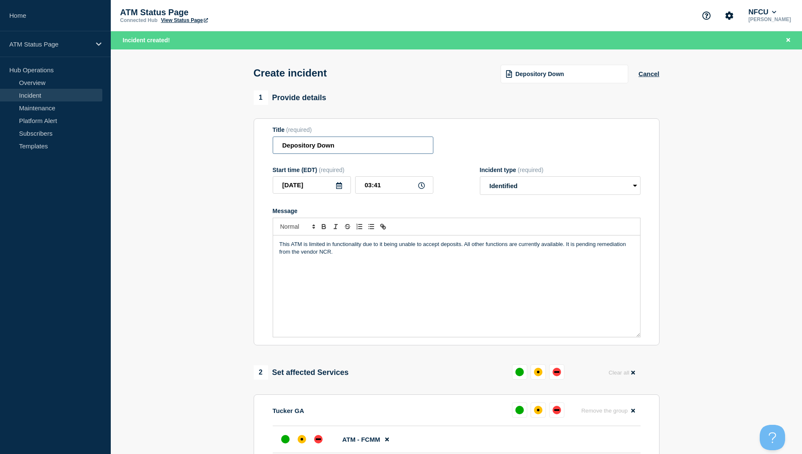
click at [310, 149] on input "Depository Down" at bounding box center [353, 145] width 161 height 17
click at [527, 86] on div "Create incident Depository Down Cancel" at bounding box center [456, 69] width 425 height 41
click at [527, 77] on span "Depository Down" at bounding box center [539, 74] width 49 height 7
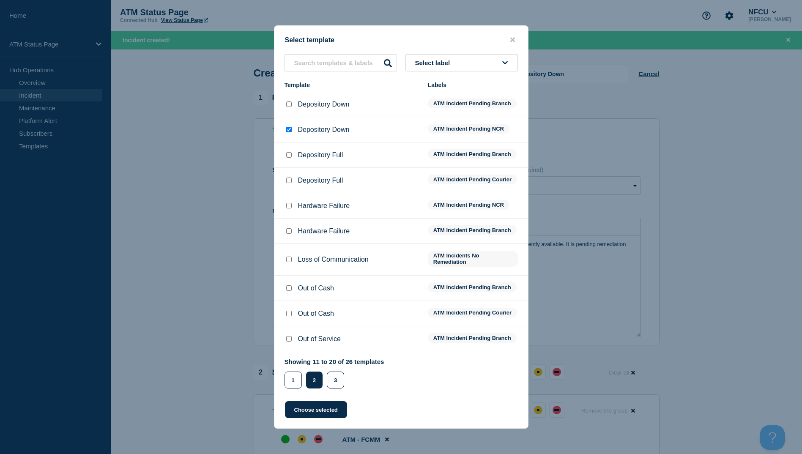
click at [290, 117] on li "Depository Down ATM Incident Pending Branch" at bounding box center [401, 129] width 254 height 25
click at [288, 101] on input "Depository Down checkbox" at bounding box center [288, 103] width 5 height 5
click at [314, 415] on button "Choose selected" at bounding box center [316, 409] width 62 height 17
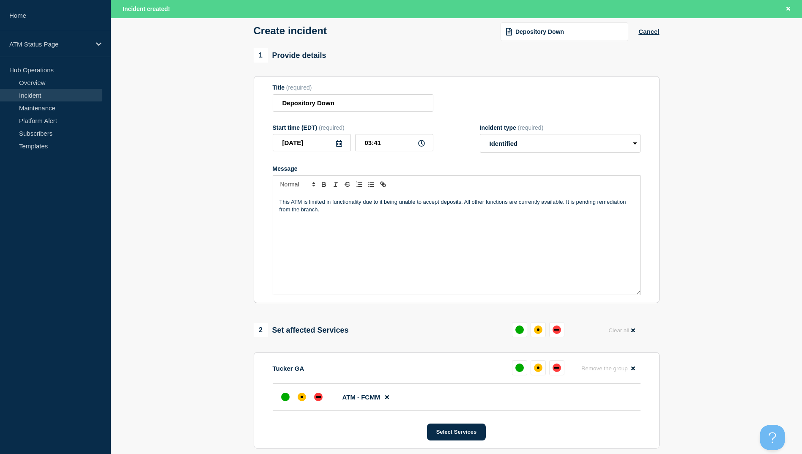
scroll to position [127, 0]
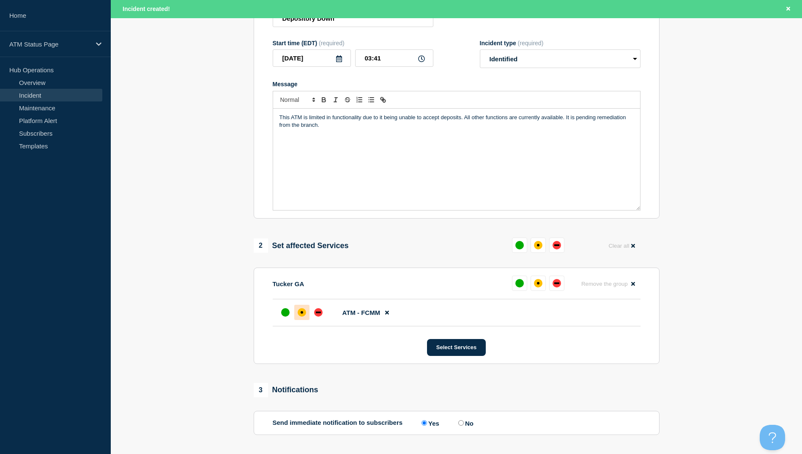
click at [300, 317] on div "affected" at bounding box center [302, 312] width 8 height 8
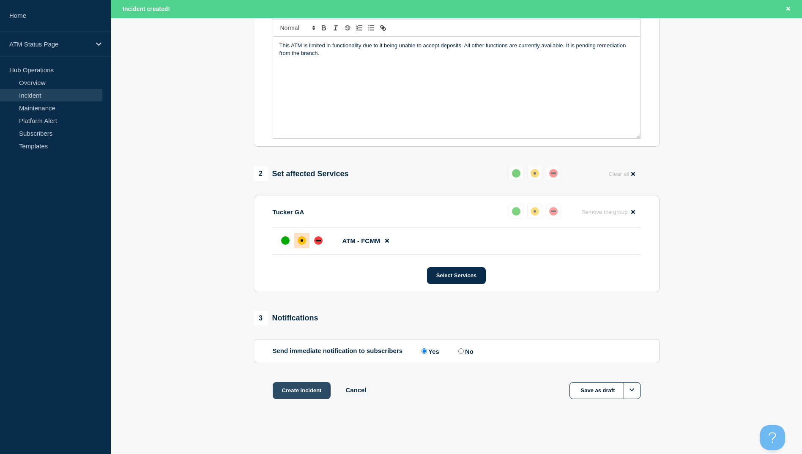
click at [300, 394] on button "Create incident" at bounding box center [302, 390] width 58 height 17
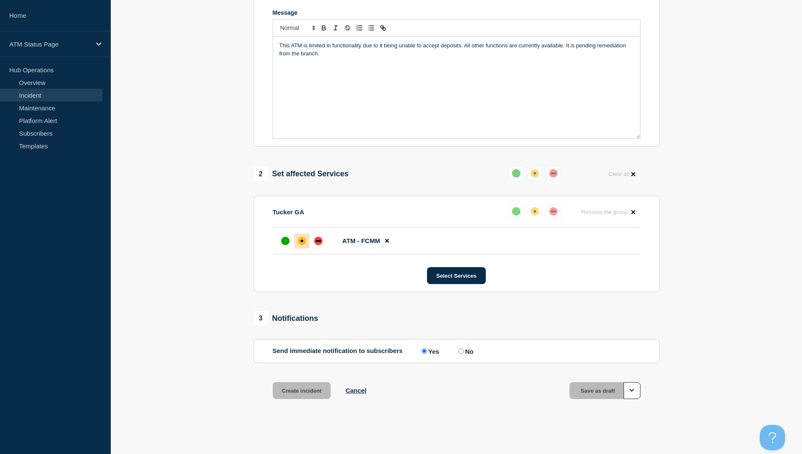
scroll to position [183, 0]
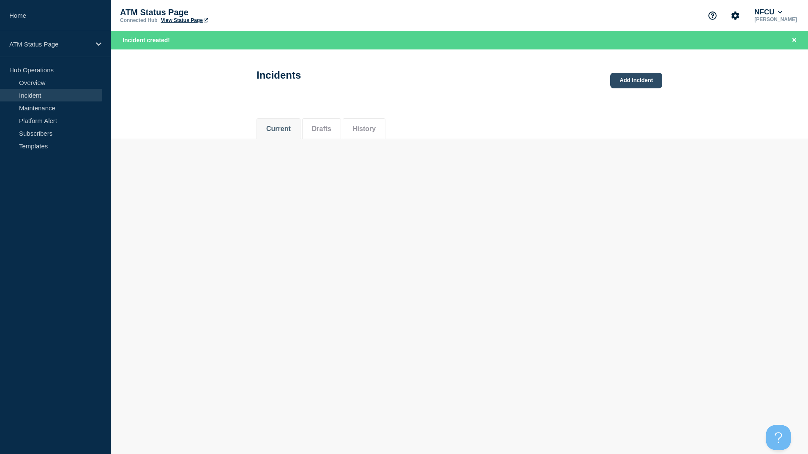
click at [641, 85] on link "Add incident" at bounding box center [636, 81] width 52 height 16
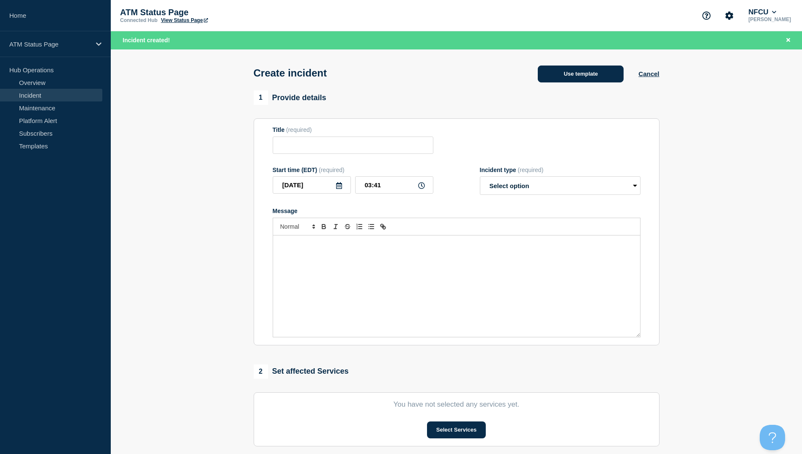
click at [589, 71] on button "Use template" at bounding box center [581, 74] width 86 height 17
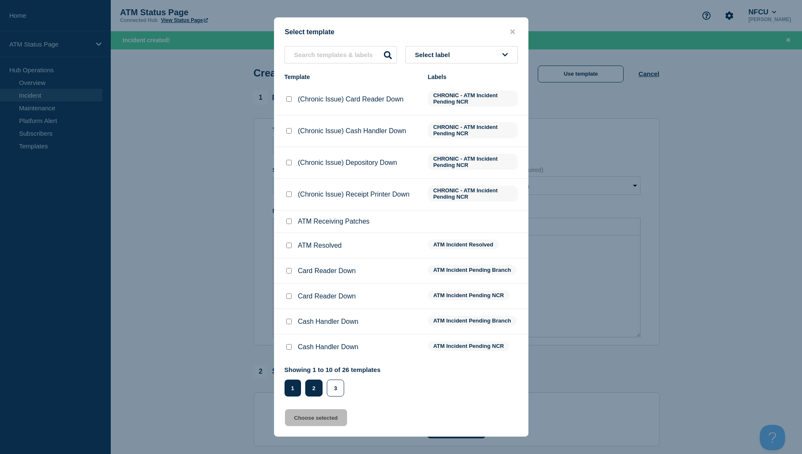
click at [309, 384] on button "2" at bounding box center [313, 388] width 17 height 17
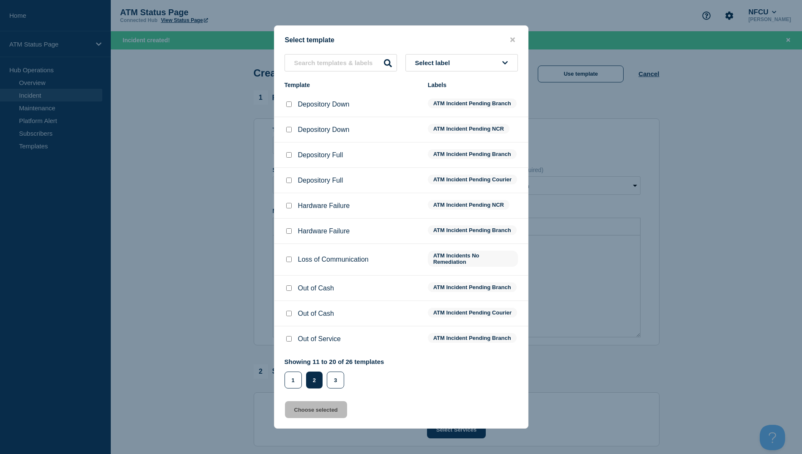
click at [281, 142] on li "Depository Down ATM Incident Pending NCR" at bounding box center [401, 154] width 254 height 25
click at [295, 127] on div "Depository Down" at bounding box center [351, 130] width 135 height 8
click at [291, 127] on input "Depository Down checkbox" at bounding box center [288, 129] width 5 height 5
click at [317, 416] on button "Choose selected" at bounding box center [316, 409] width 62 height 17
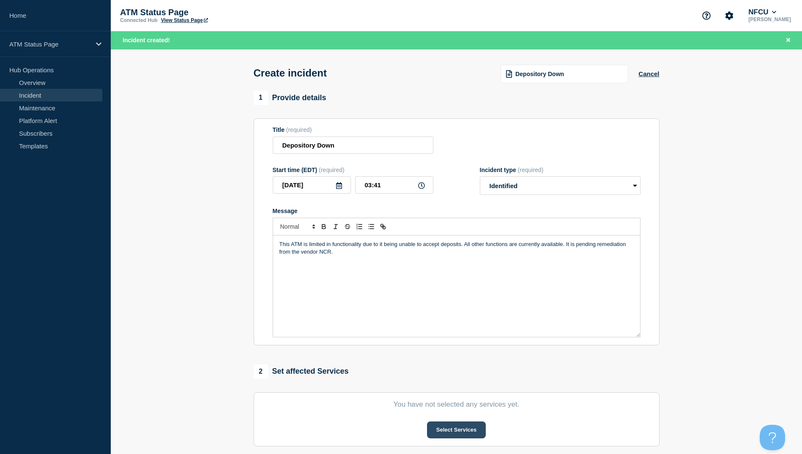
click at [449, 436] on button "Select Services" at bounding box center [456, 429] width 59 height 17
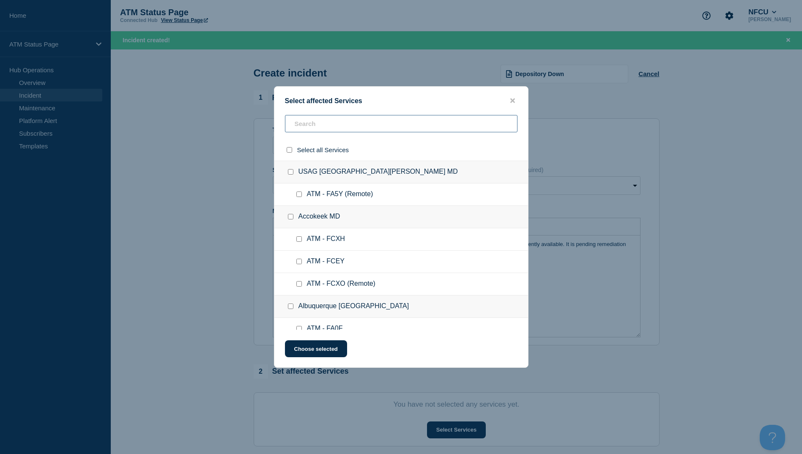
click at [305, 121] on input "text" at bounding box center [401, 123] width 232 height 17
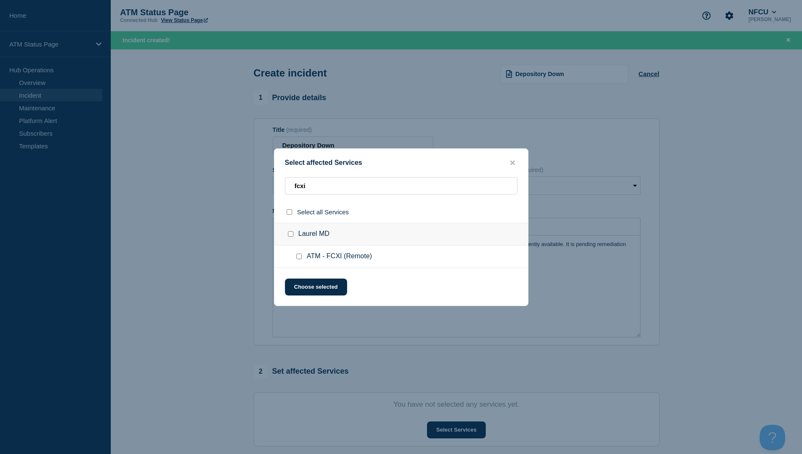
click at [296, 258] on input "ATM - FCXI (Remote) checkbox" at bounding box center [298, 256] width 5 height 5
click at [298, 288] on button "Choose selected" at bounding box center [316, 287] width 62 height 17
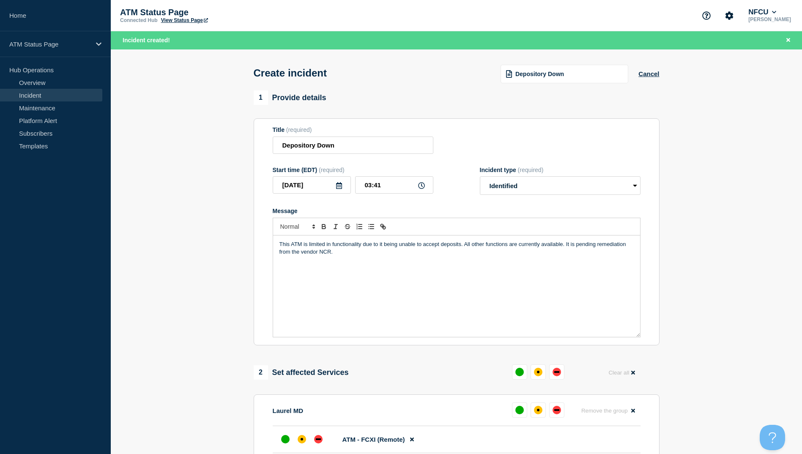
scroll to position [127, 0]
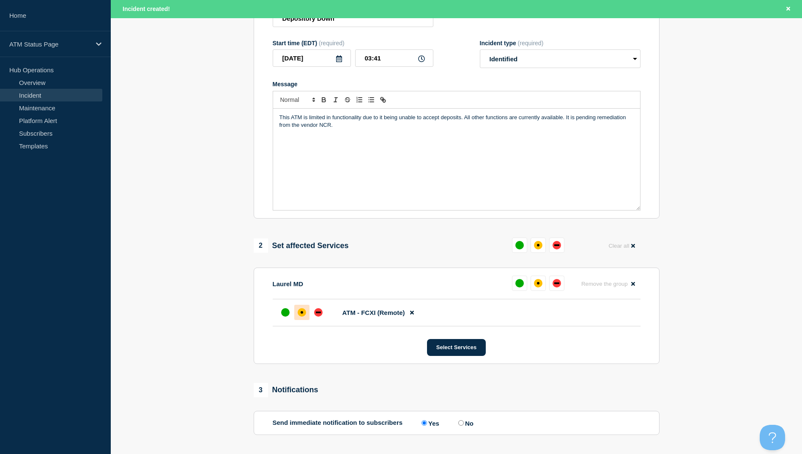
click at [299, 315] on div "affected" at bounding box center [302, 312] width 8 height 8
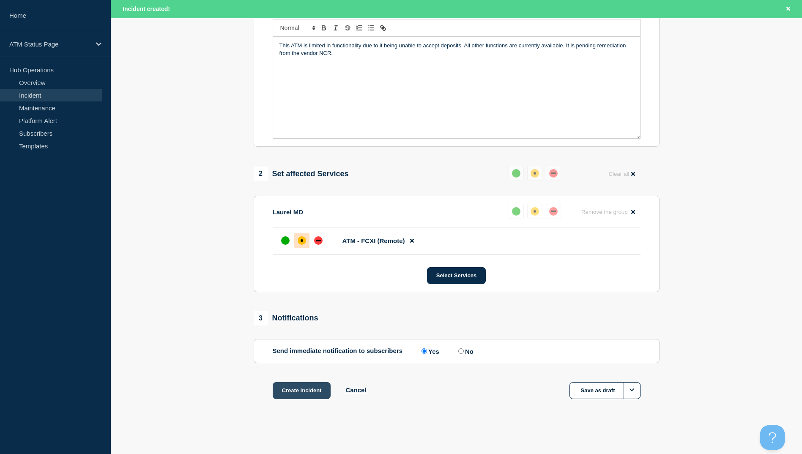
click at [295, 390] on button "Create incident" at bounding box center [302, 390] width 58 height 17
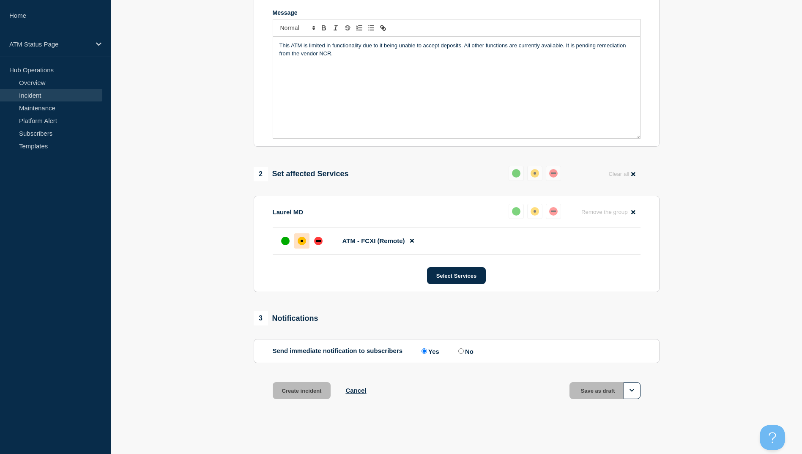
scroll to position [183, 0]
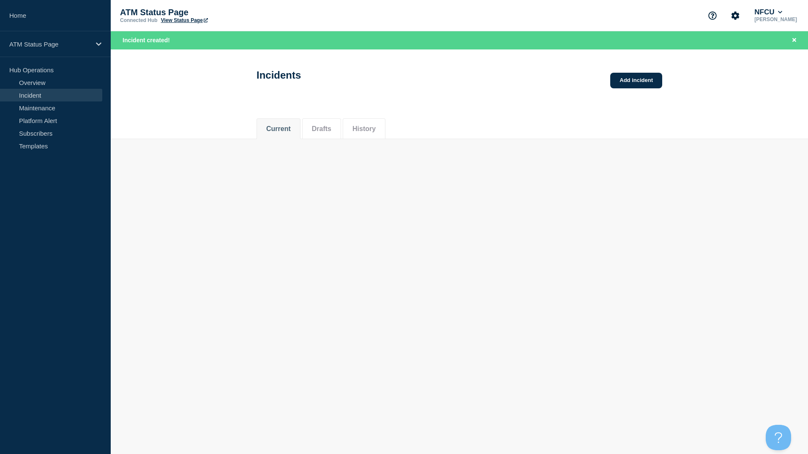
click at [631, 90] on div "Incidents Add incident" at bounding box center [459, 73] width 425 height 42
click at [629, 82] on link "Add incident" at bounding box center [636, 81] width 52 height 16
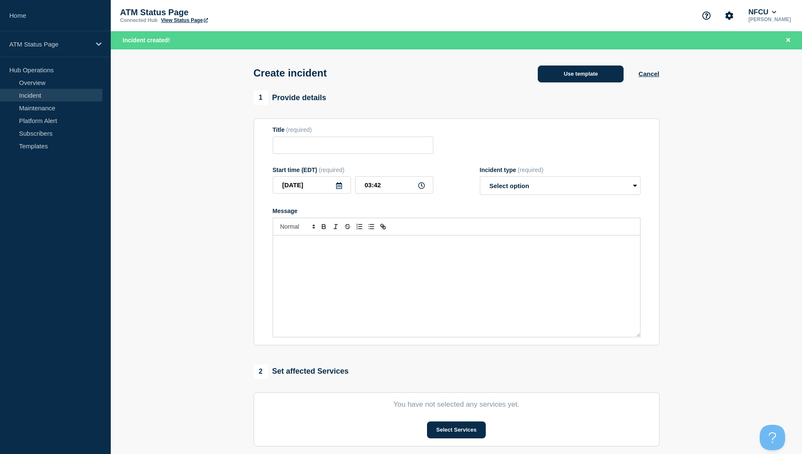
click at [545, 82] on button "Use template" at bounding box center [581, 74] width 86 height 17
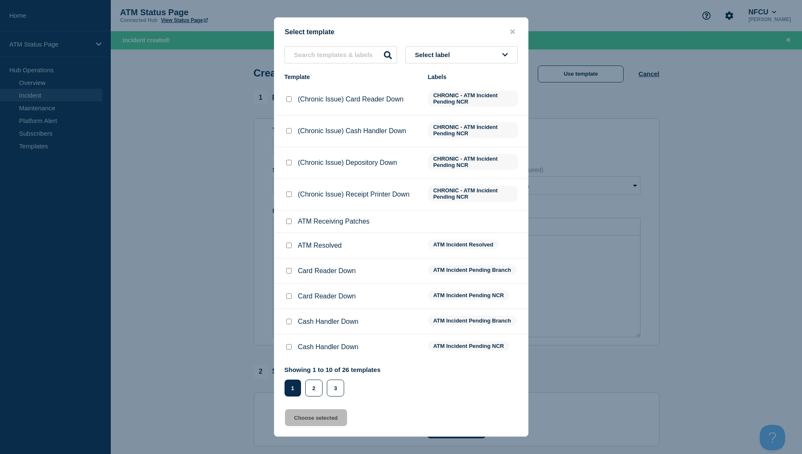
click at [317, 380] on div "Showing 1 to 10 of 26 templates Page 1 Page 2 Page 3 1 2 3" at bounding box center [332, 381] width 96 height 30
click at [317, 383] on div "Showing 1 to 10 of 26 templates Page 1 Page 2 Page 3 1 2 3" at bounding box center [332, 381] width 96 height 30
click at [317, 383] on button "2" at bounding box center [313, 388] width 17 height 17
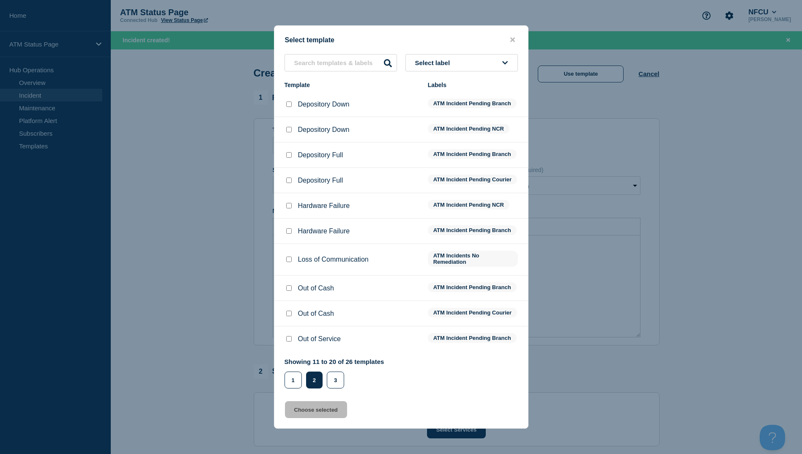
click at [292, 100] on div at bounding box center [288, 104] width 8 height 8
click at [293, 100] on div at bounding box center [288, 104] width 8 height 8
click at [290, 101] on input "Depository Down checkbox" at bounding box center [288, 103] width 5 height 5
click at [318, 429] on div "Select template Select label Template Labels Depository Down ATM Incident Pendi…" at bounding box center [401, 226] width 254 height 403
click at [324, 418] on button "Choose selected" at bounding box center [316, 409] width 62 height 17
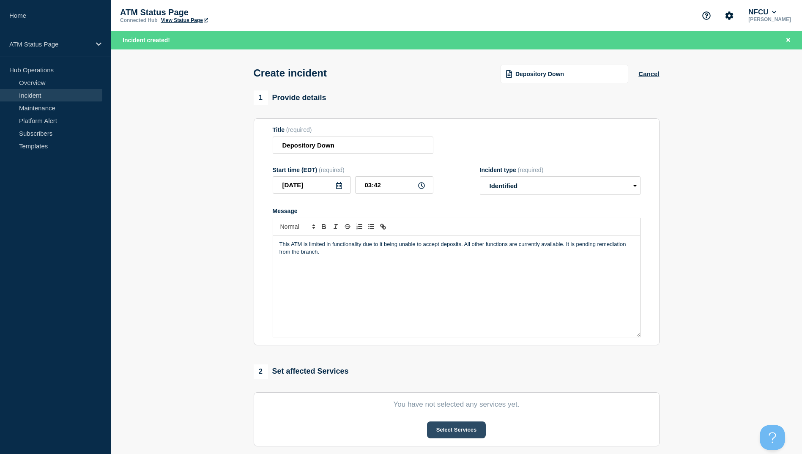
click at [430, 438] on button "Select Services" at bounding box center [456, 429] width 59 height 17
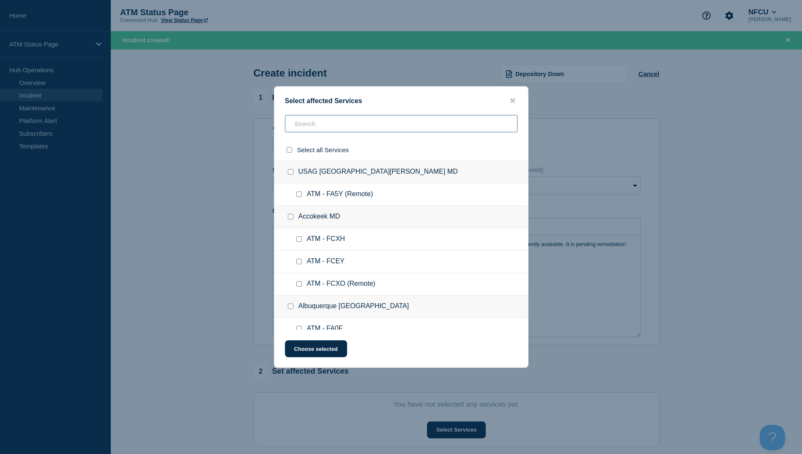
click at [314, 131] on input "text" at bounding box center [401, 123] width 232 height 17
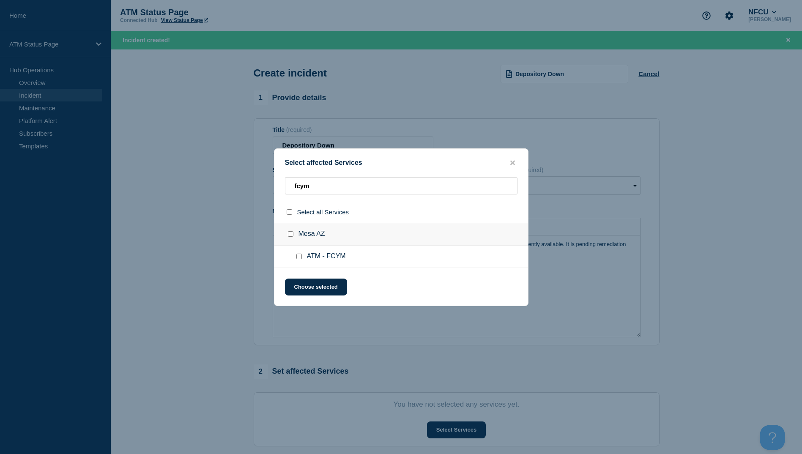
click at [298, 259] on input "ATM - FCYM checkbox" at bounding box center [298, 256] width 5 height 5
click at [310, 290] on button "Choose selected" at bounding box center [316, 287] width 62 height 17
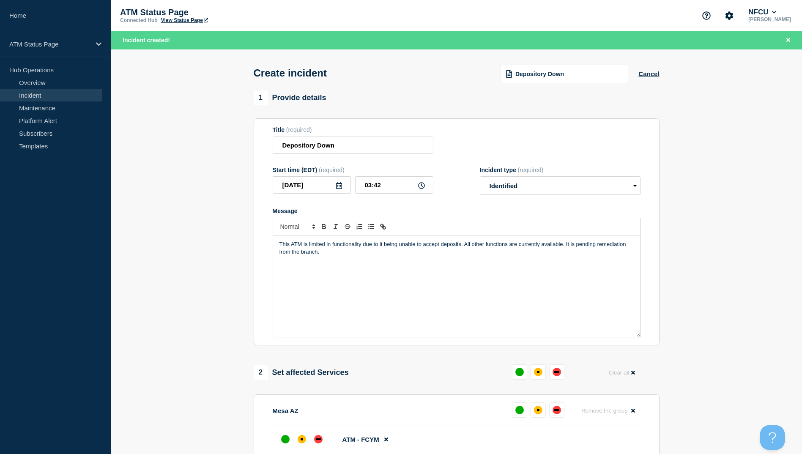
scroll to position [85, 0]
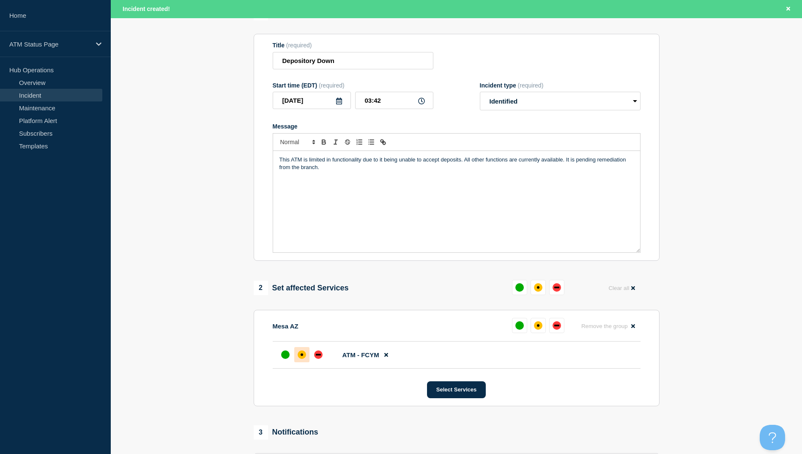
click at [300, 362] on div at bounding box center [301, 354] width 15 height 15
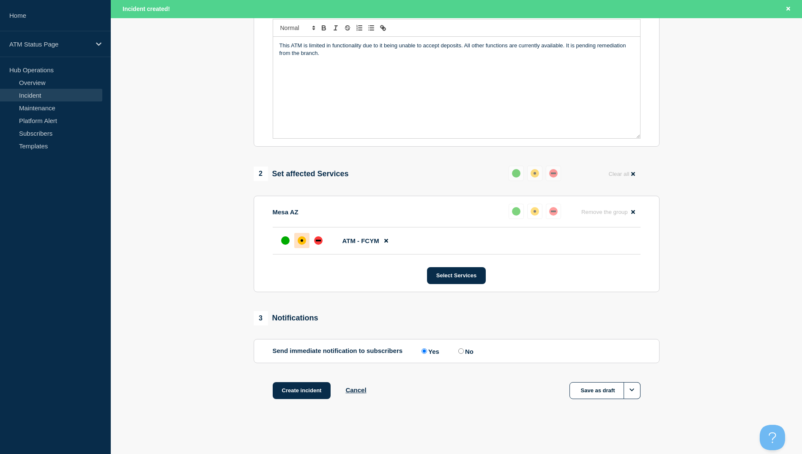
click at [304, 401] on div "Create incident Cancel Save as draft" at bounding box center [457, 401] width 406 height 38
click at [304, 397] on button "Create incident" at bounding box center [302, 390] width 58 height 17
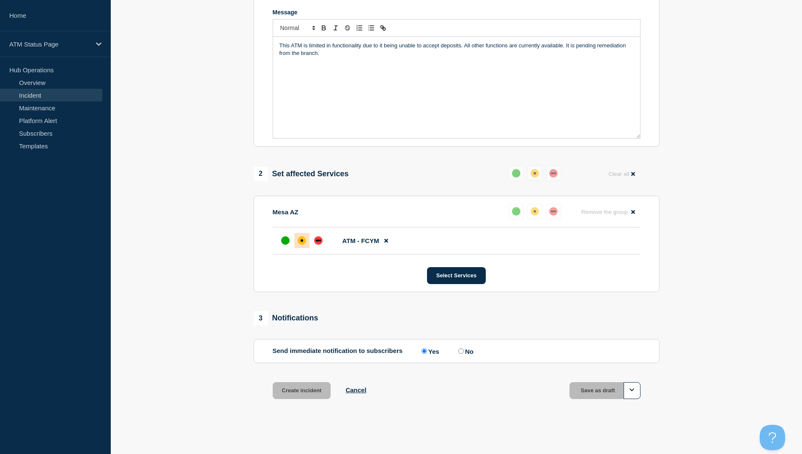
scroll to position [183, 0]
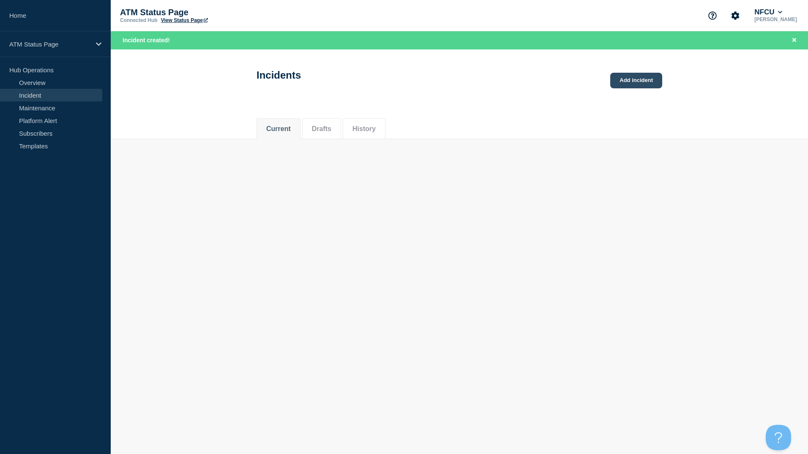
click at [621, 77] on link "Add incident" at bounding box center [636, 81] width 52 height 16
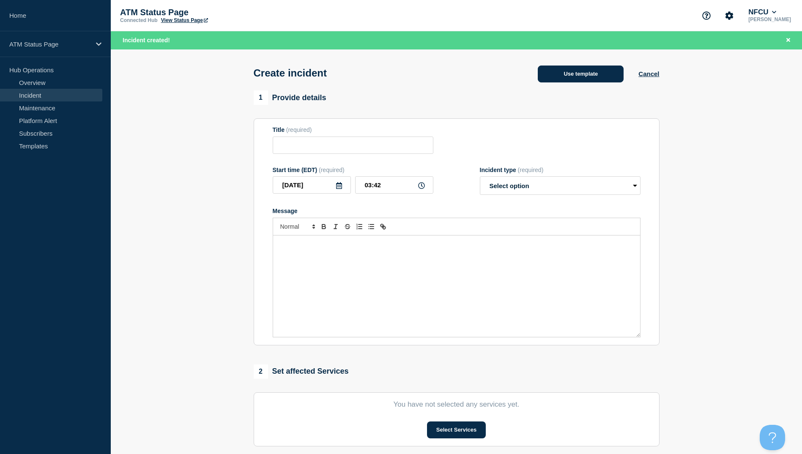
click at [538, 72] on button "Use template" at bounding box center [581, 74] width 86 height 17
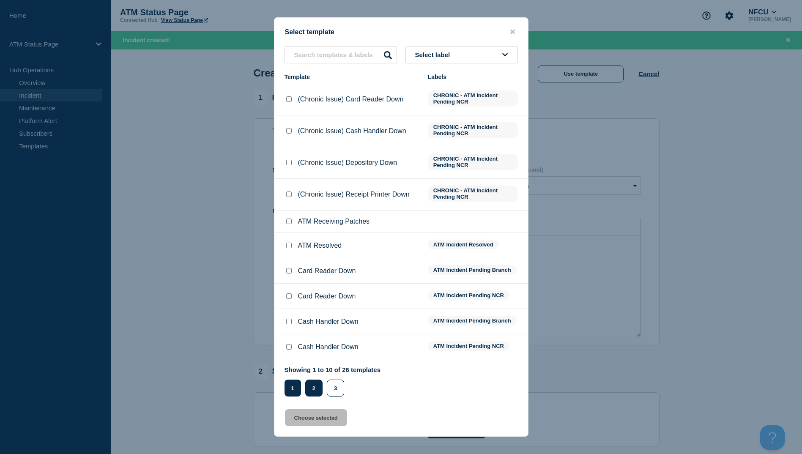
click at [307, 390] on button "2" at bounding box center [313, 388] width 17 height 17
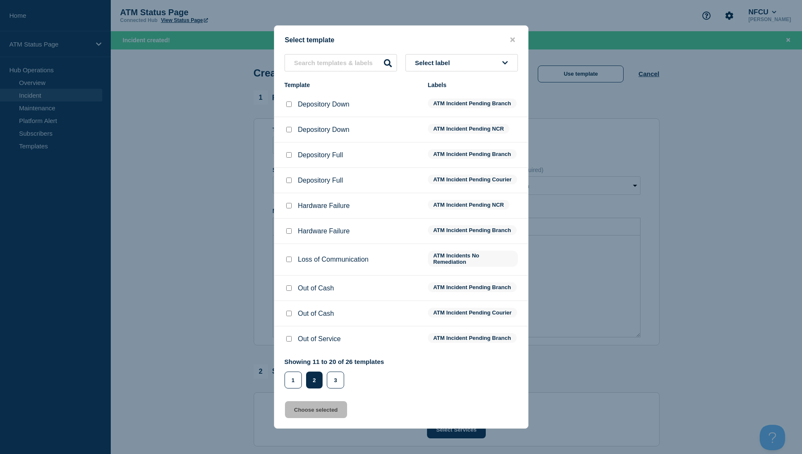
click at [289, 127] on input "Depository Down checkbox" at bounding box center [288, 129] width 5 height 5
click at [317, 418] on button "Choose selected" at bounding box center [316, 409] width 62 height 17
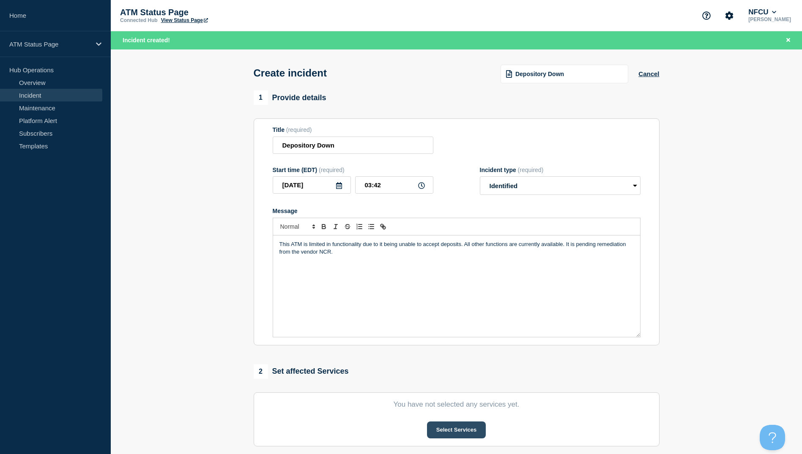
click at [438, 427] on button "Select Services" at bounding box center [456, 429] width 59 height 17
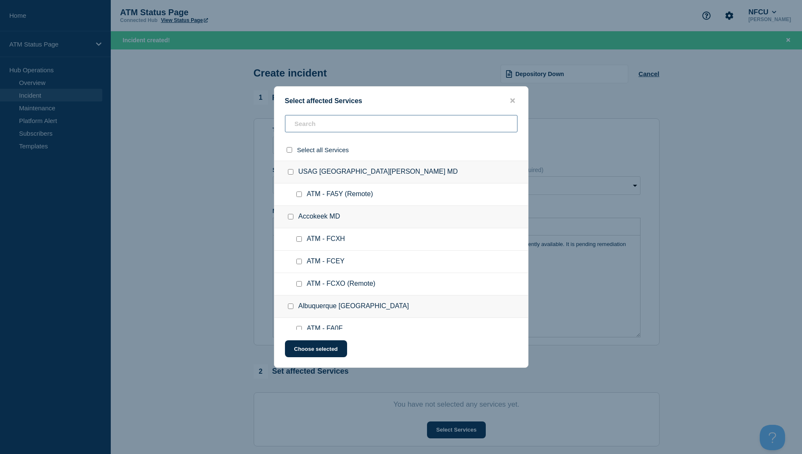
click at [324, 118] on input "text" at bounding box center [401, 123] width 232 height 17
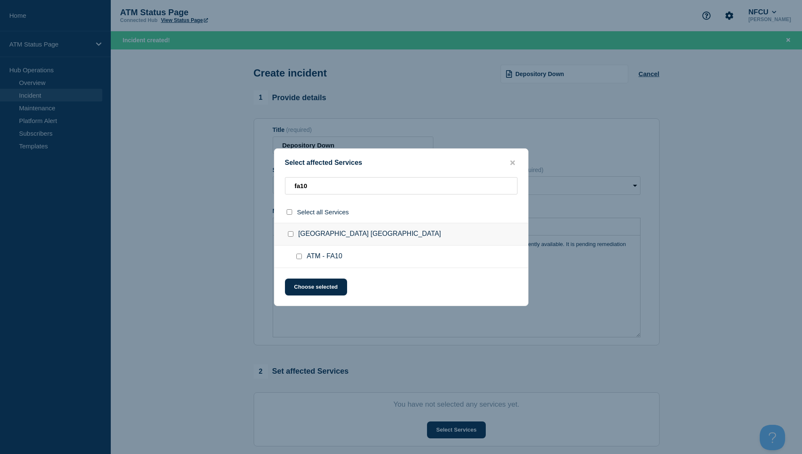
click at [301, 258] on input "ATM - FA10 checkbox" at bounding box center [298, 256] width 5 height 5
click at [302, 282] on button "Choose selected" at bounding box center [316, 287] width 62 height 17
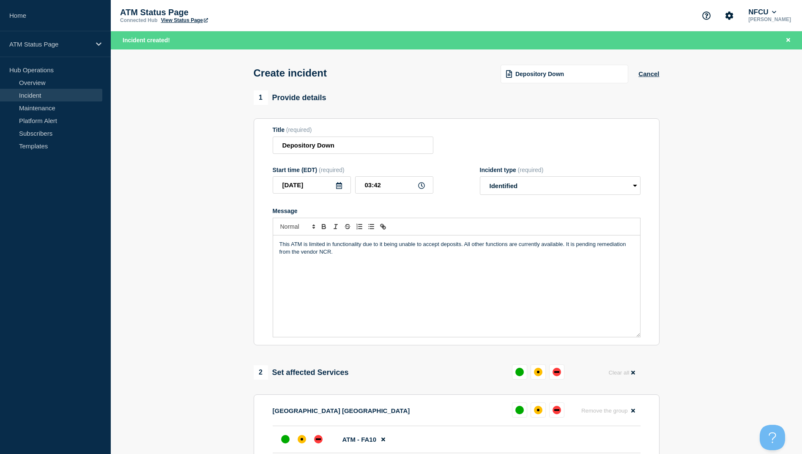
scroll to position [85, 0]
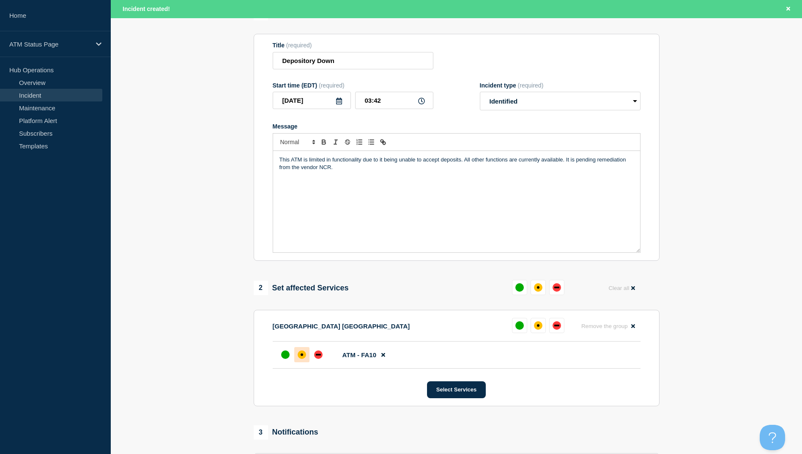
click at [307, 353] on li "ATM - FA10" at bounding box center [457, 355] width 368 height 27
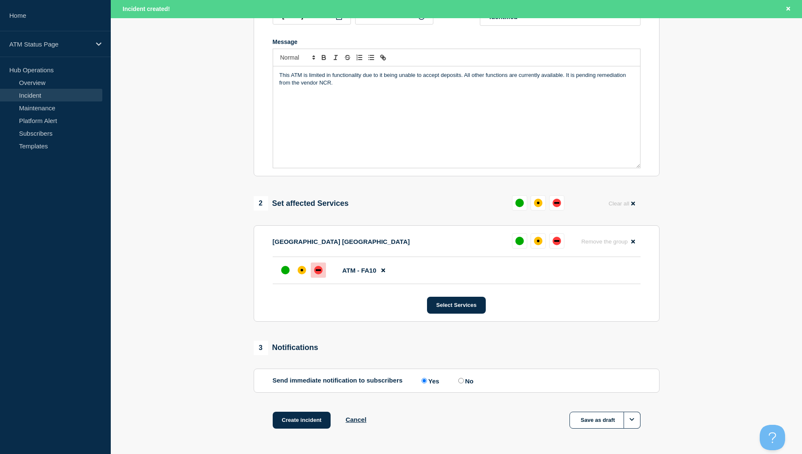
click at [312, 272] on div at bounding box center [318, 270] width 15 height 15
click at [309, 276] on div at bounding box center [301, 270] width 15 height 15
click at [313, 429] on button "Create incident" at bounding box center [302, 420] width 58 height 17
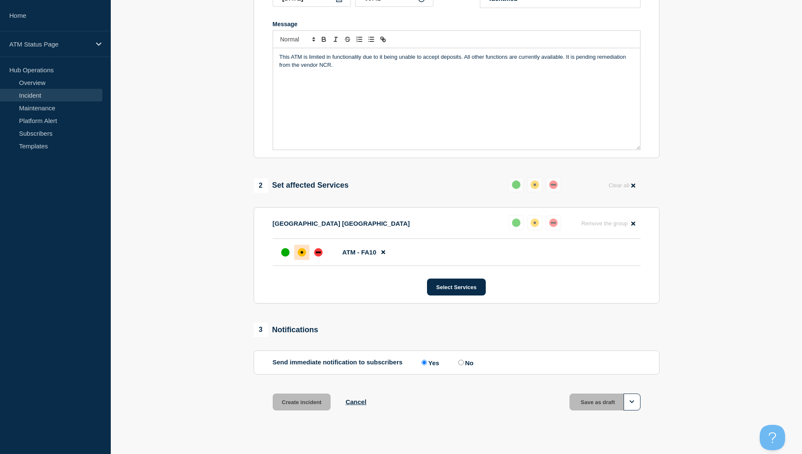
scroll to position [151, 0]
